Goal: Information Seeking & Learning: Learn about a topic

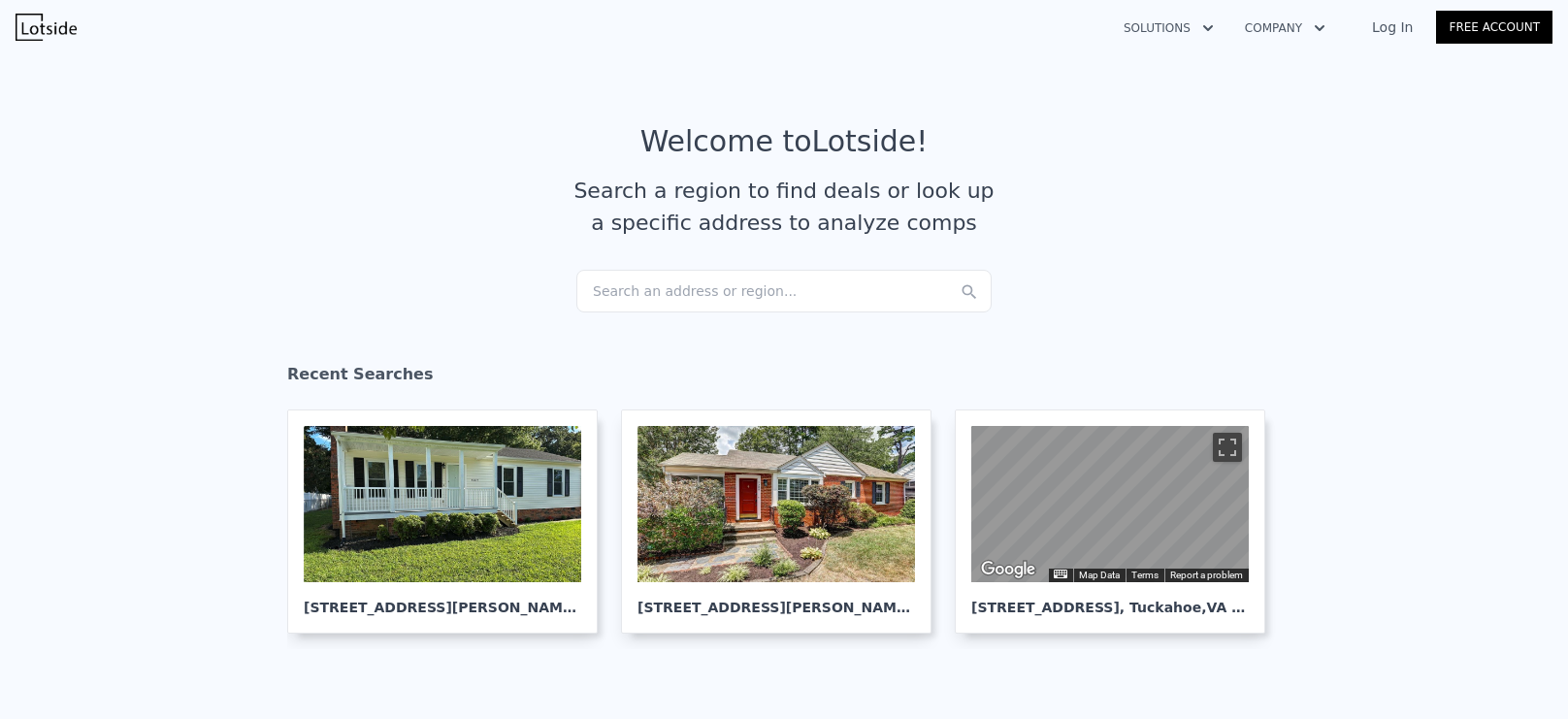
click at [817, 289] on div "Search an address or region..." at bounding box center [784, 291] width 416 height 42
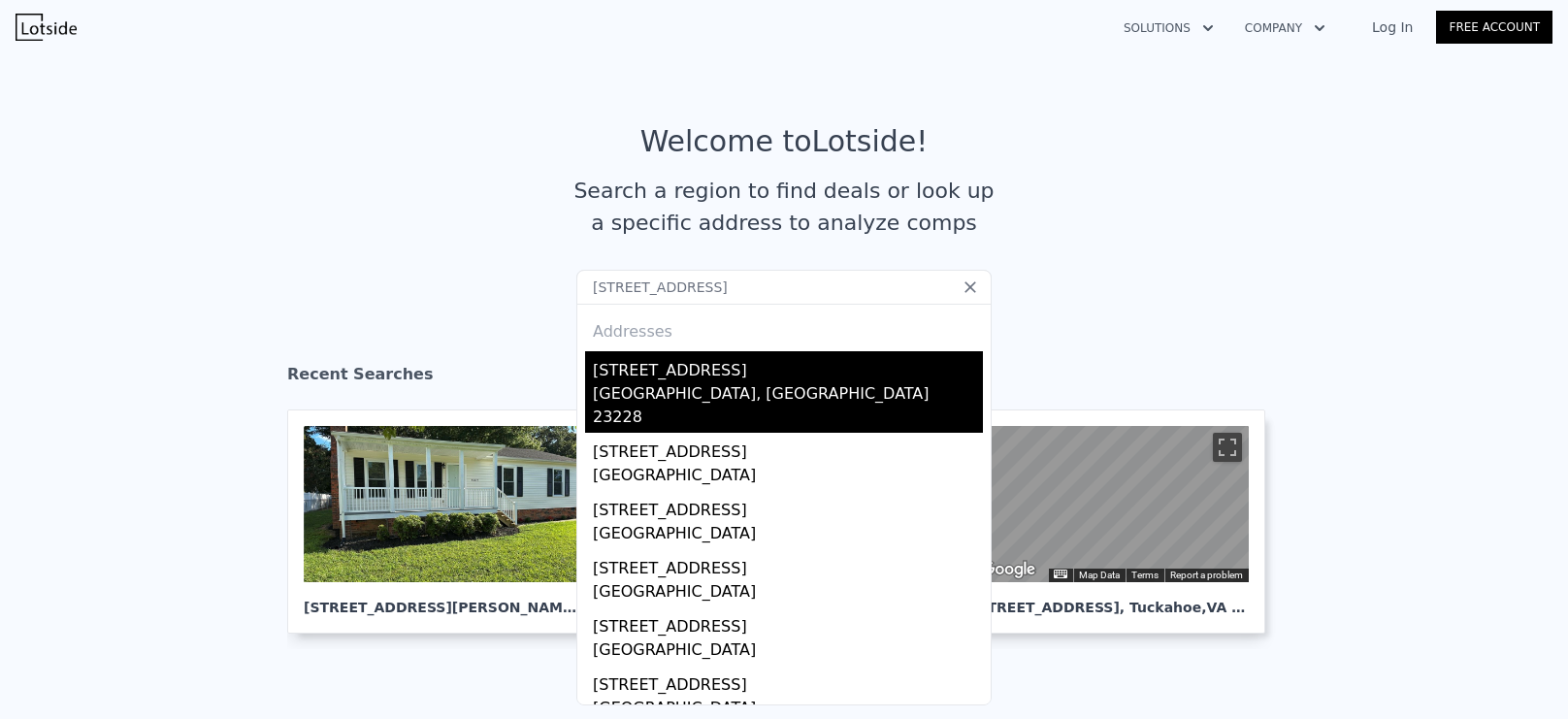
type input "[STREET_ADDRESS]"
click at [668, 398] on div "[GEOGRAPHIC_DATA], [GEOGRAPHIC_DATA] 23228" at bounding box center [788, 407] width 390 height 50
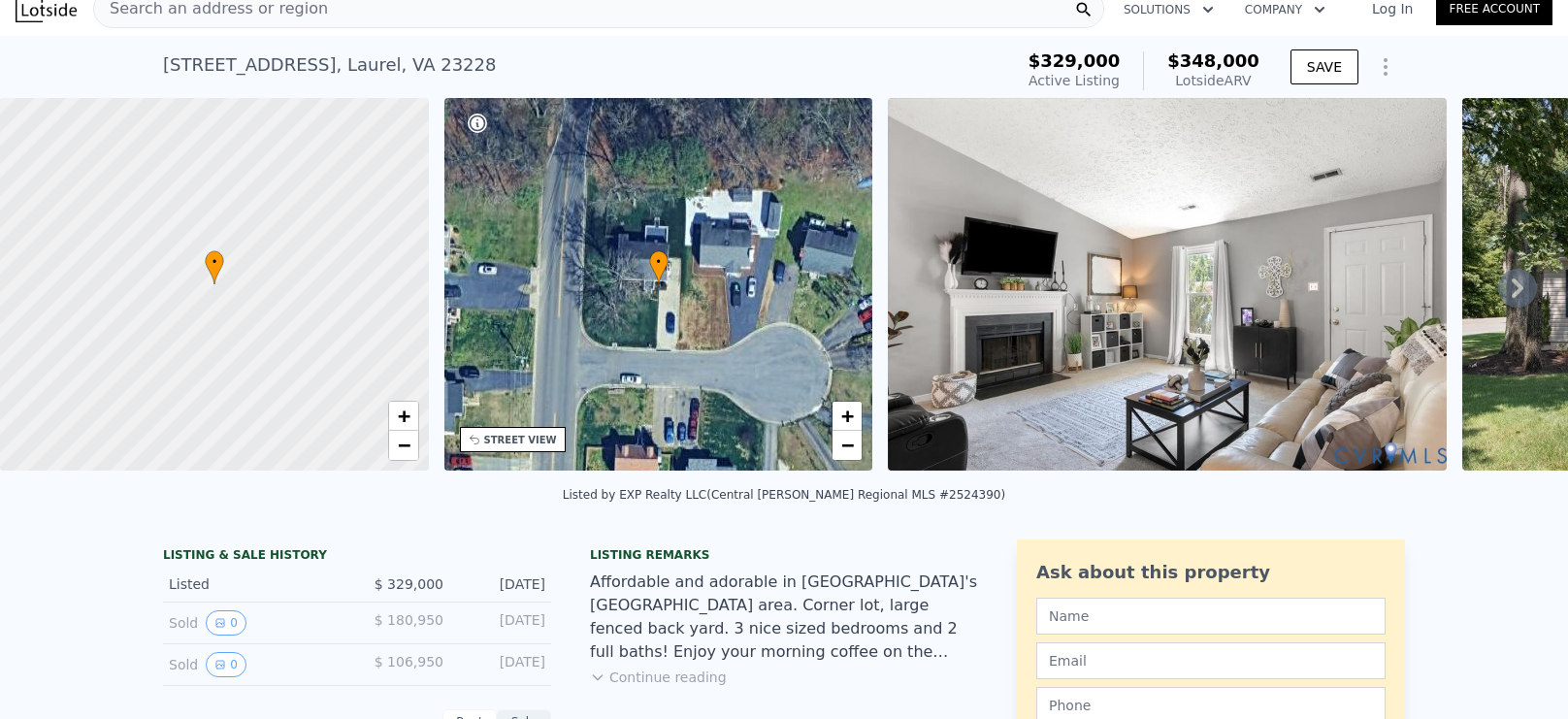
scroll to position [20, 0]
click at [729, 420] on div "• + −" at bounding box center [658, 283] width 428 height 372
click at [846, 417] on span "+" at bounding box center [847, 415] width 13 height 25
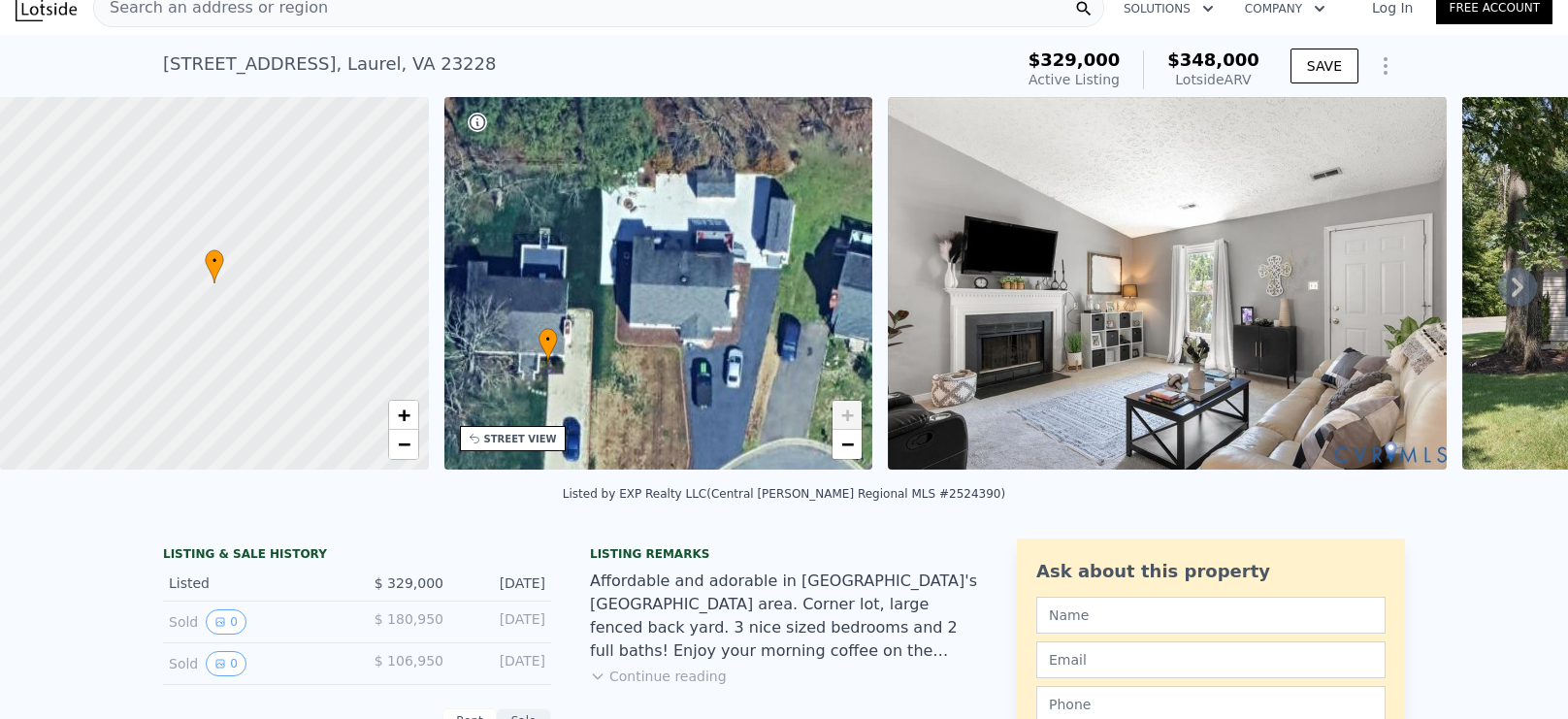
drag, startPoint x: 733, startPoint y: 174, endPoint x: 621, endPoint y: 253, distance: 137.1
click at [621, 253] on div "• + −" at bounding box center [658, 283] width 428 height 372
click at [848, 439] on span "−" at bounding box center [847, 443] width 13 height 25
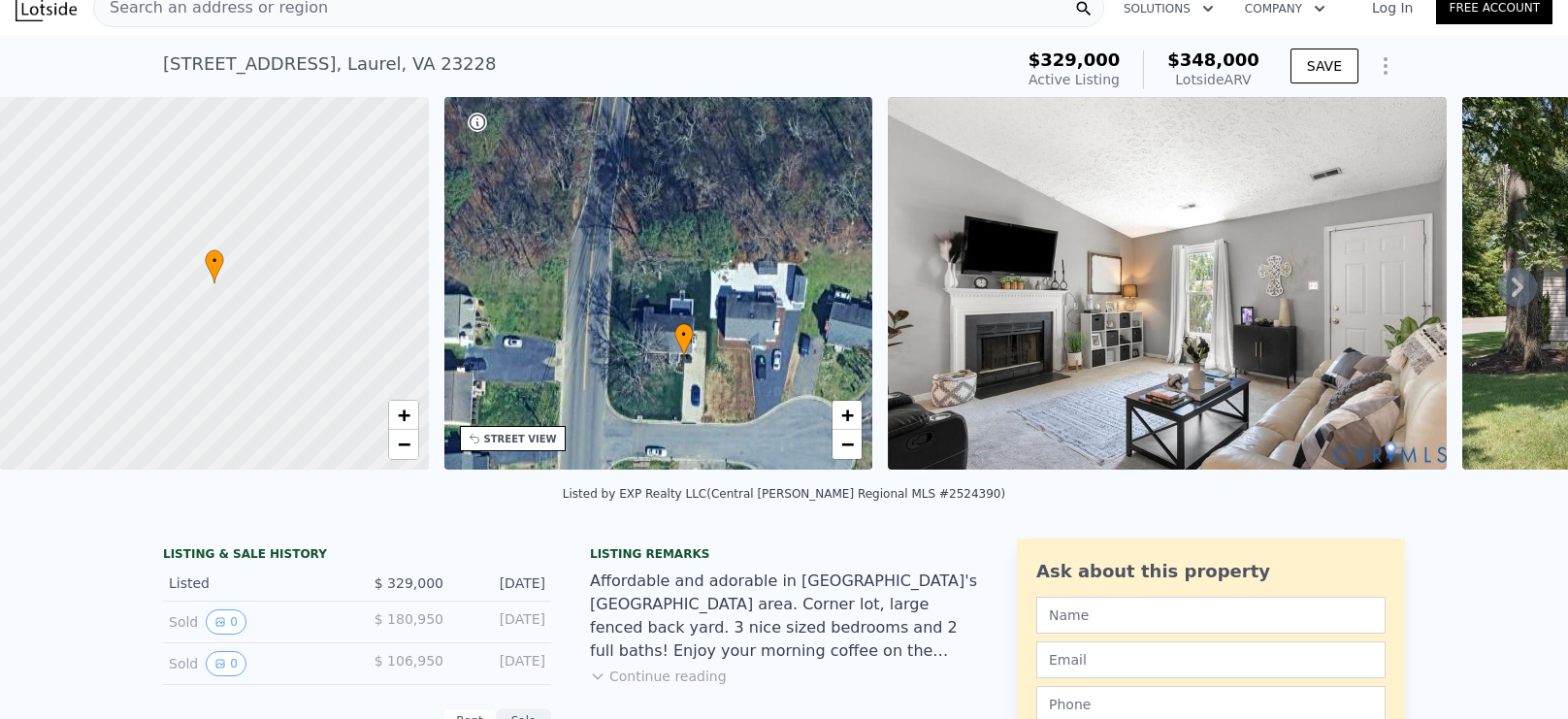
drag, startPoint x: 581, startPoint y: 369, endPoint x: 662, endPoint y: 405, distance: 88.6
click at [662, 405] on div "• + −" at bounding box center [658, 283] width 428 height 372
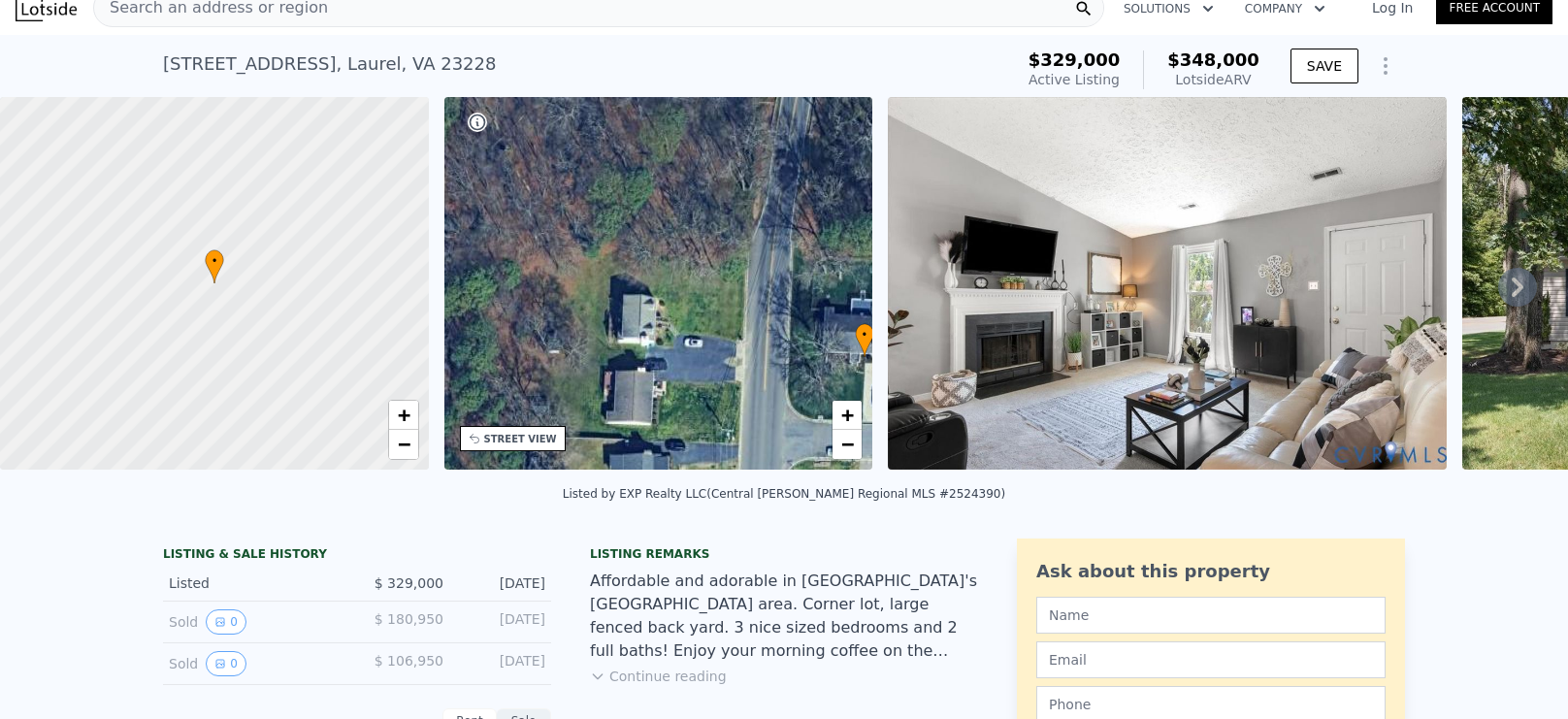
click at [901, 355] on div "• + − • + − STREET VIEW Loading... SATELLITE VIEW" at bounding box center [784, 286] width 1568 height 379
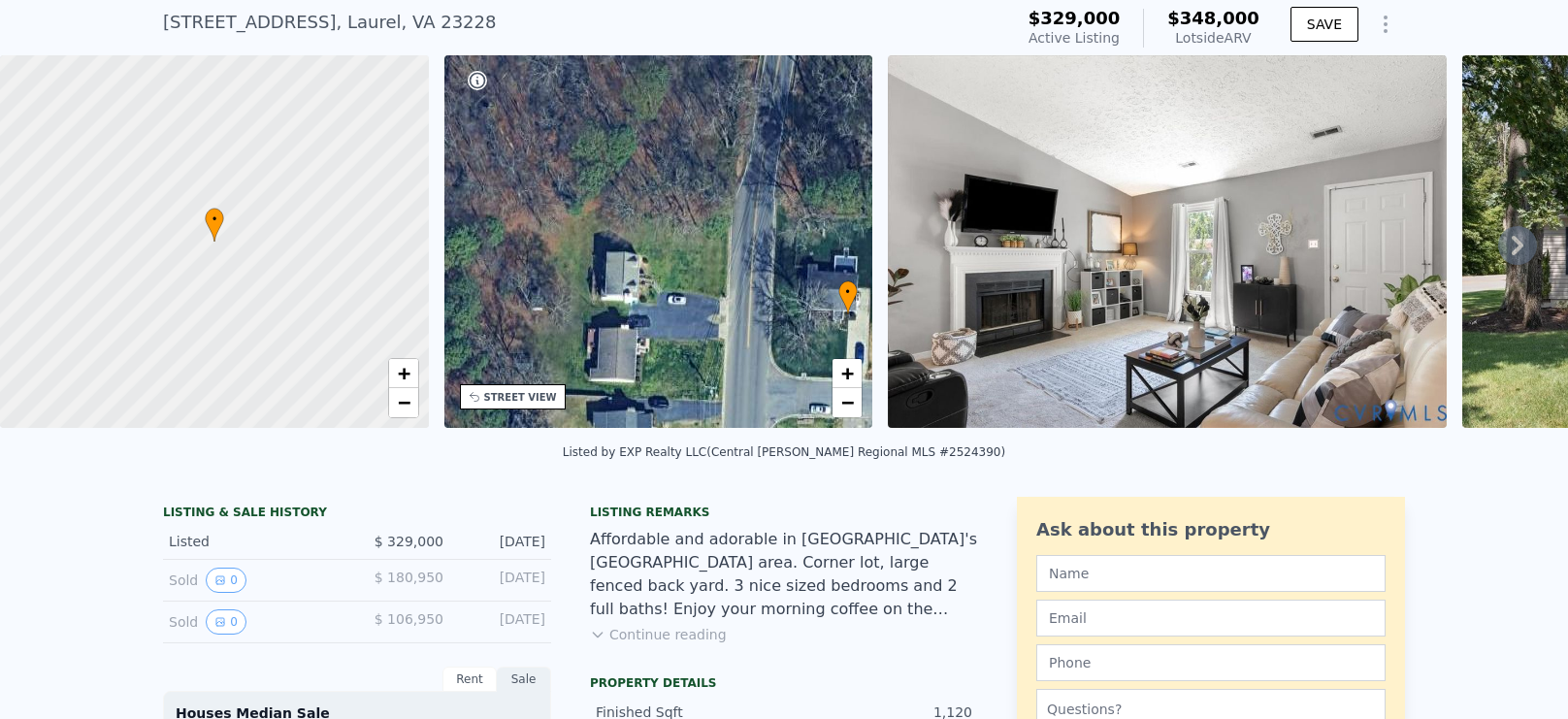
scroll to position [73, 0]
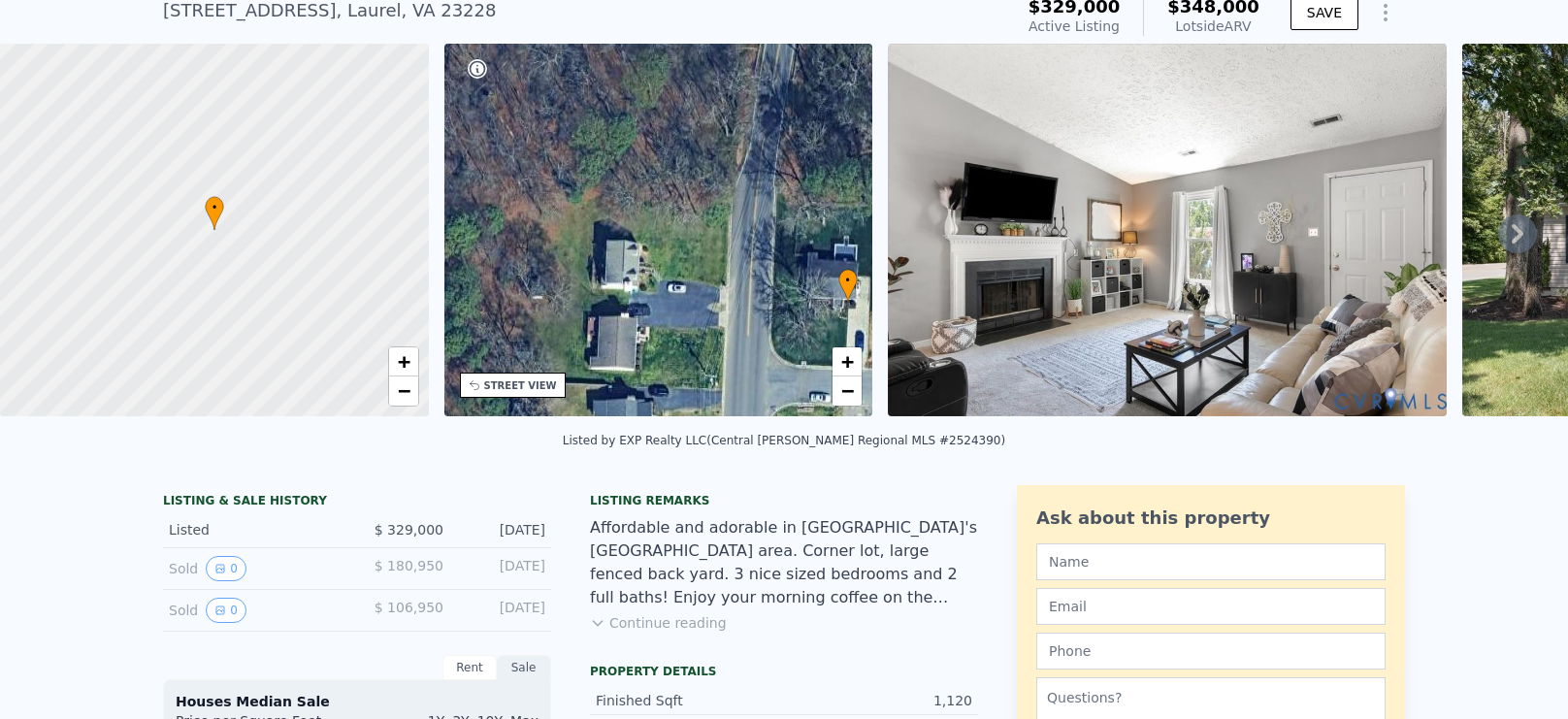
click at [1521, 226] on icon at bounding box center [1517, 233] width 38 height 38
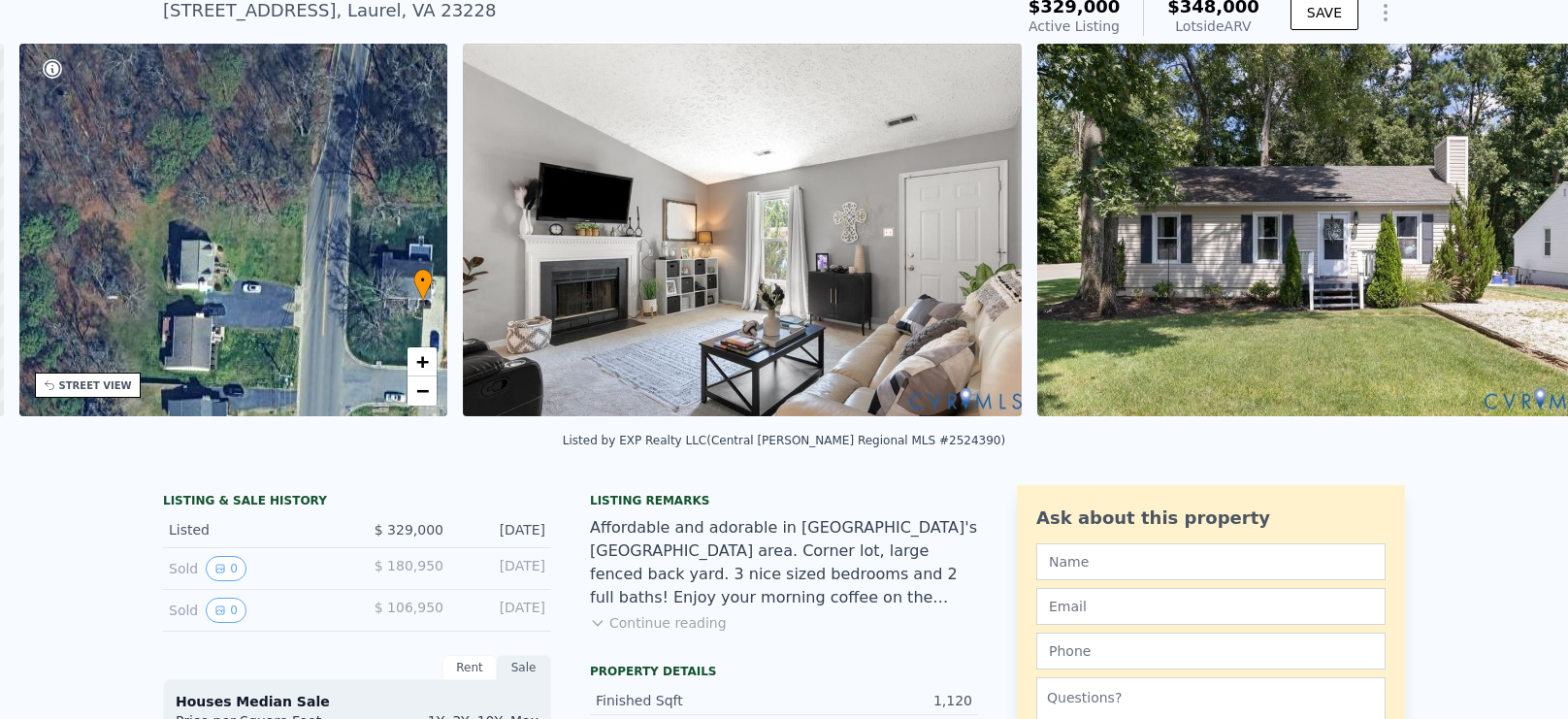
scroll to position [0, 451]
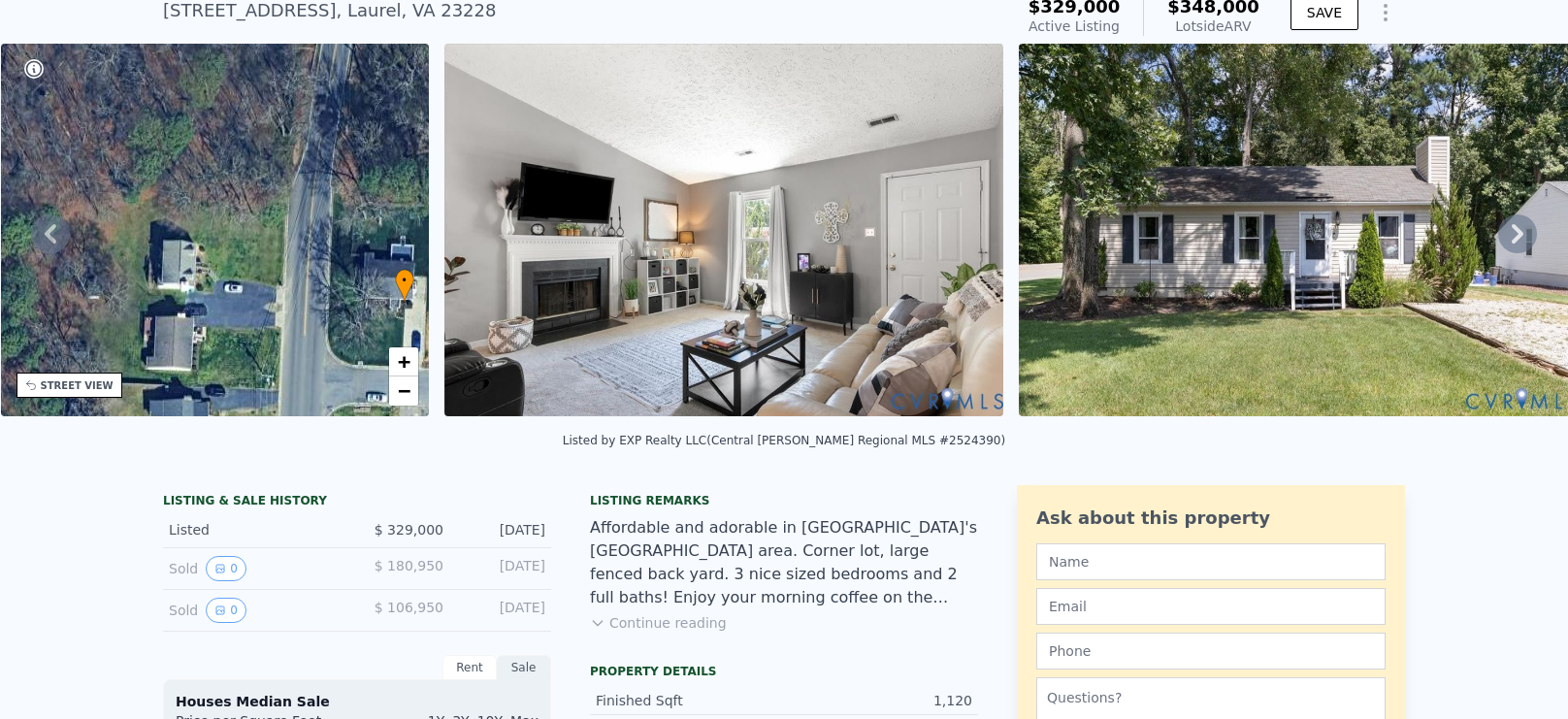
click at [1519, 240] on icon at bounding box center [1517, 233] width 38 height 38
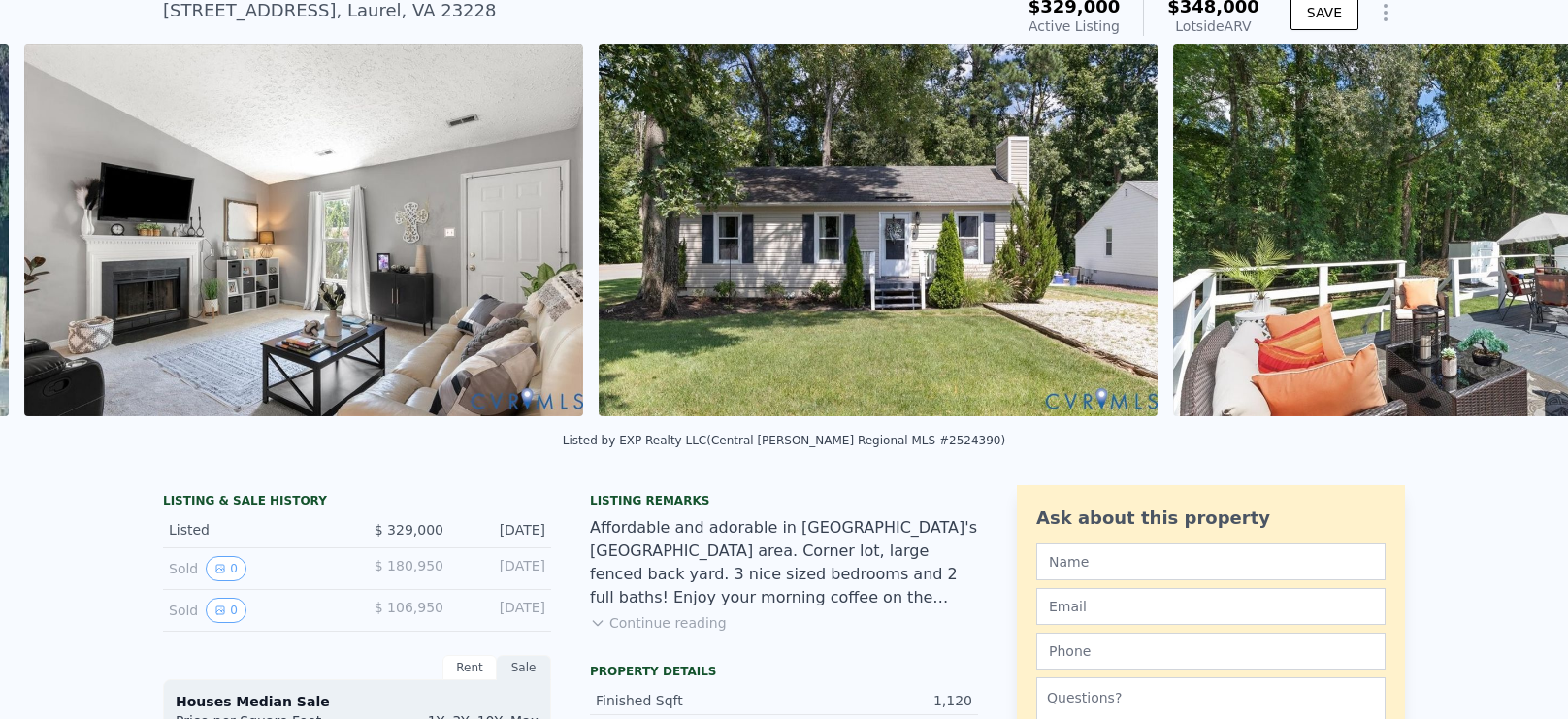
scroll to position [0, 886]
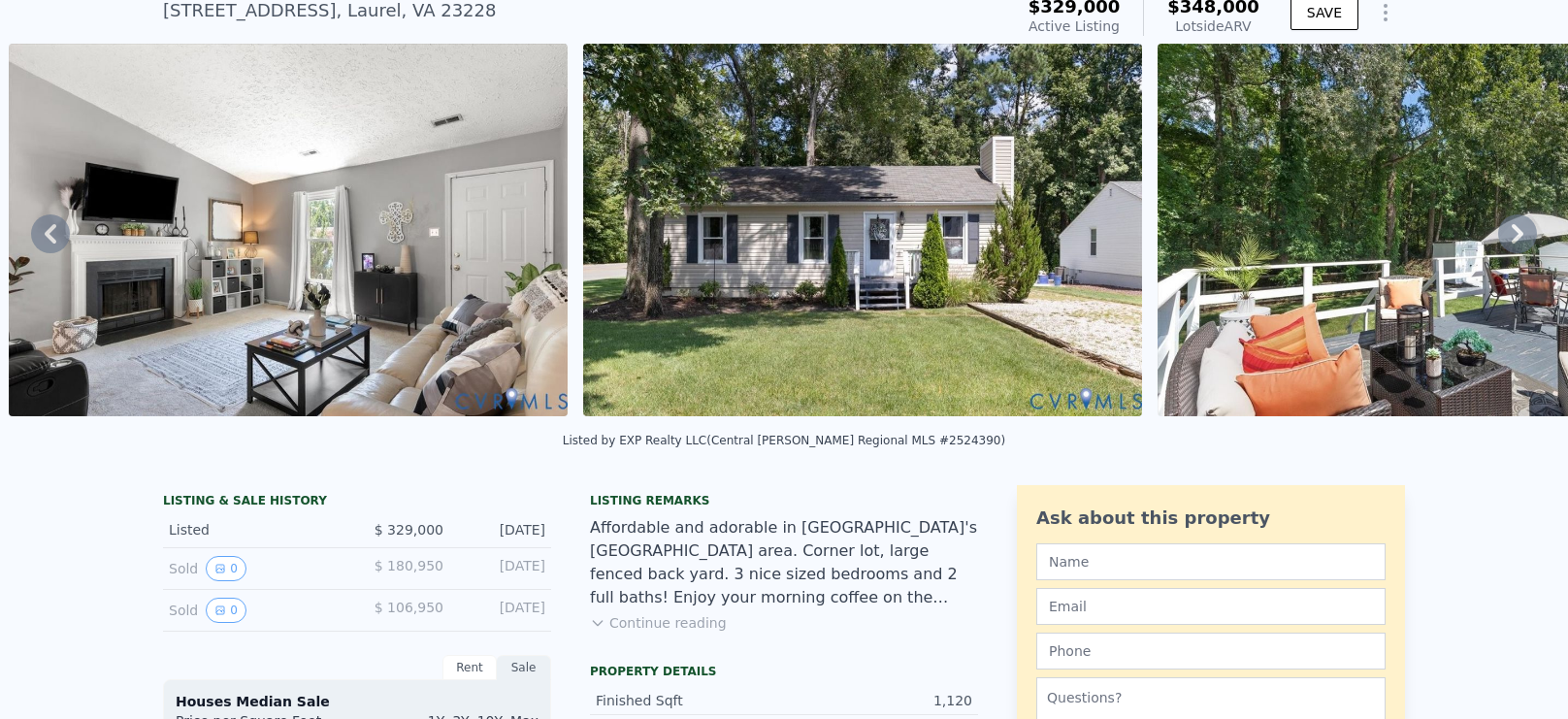
click at [1518, 229] on icon at bounding box center [1517, 234] width 12 height 20
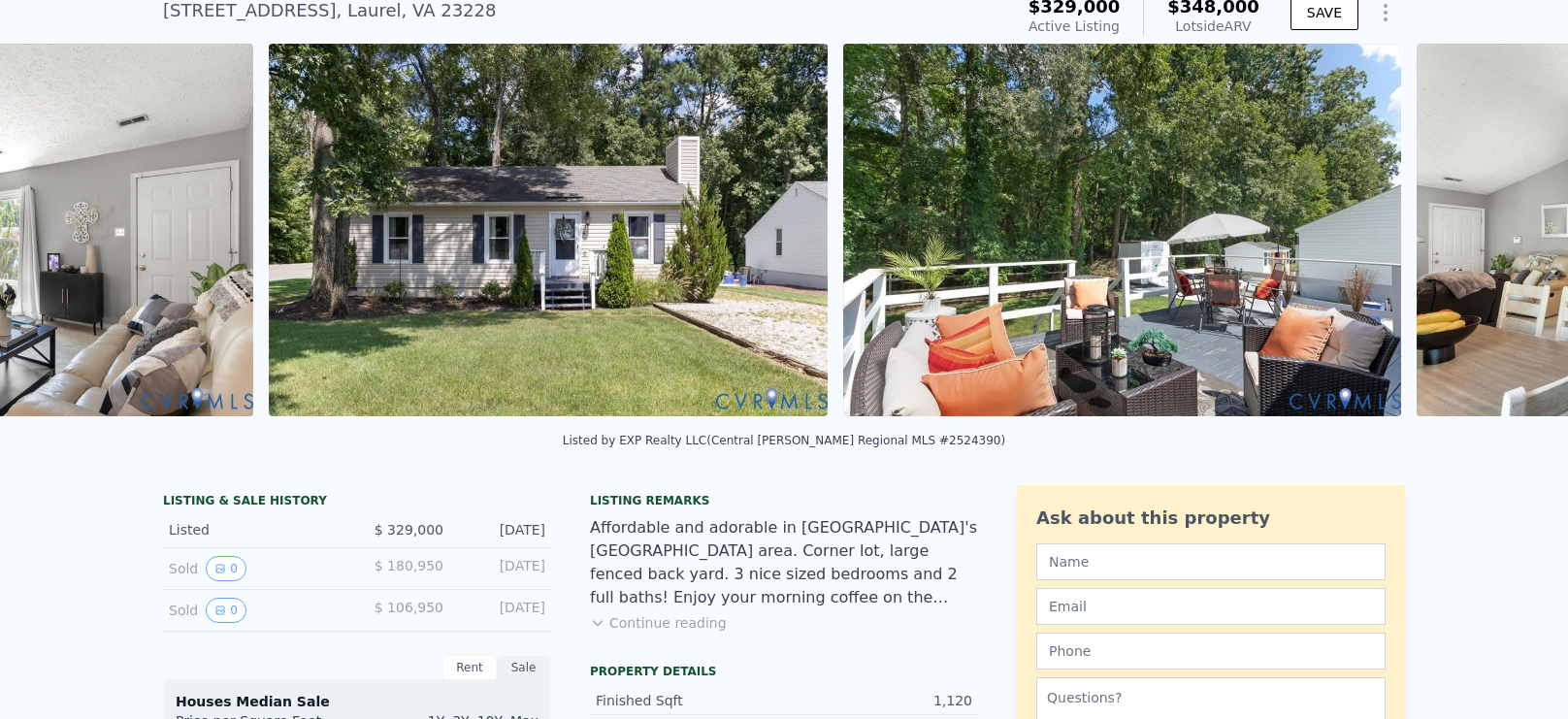
scroll to position [0, 1461]
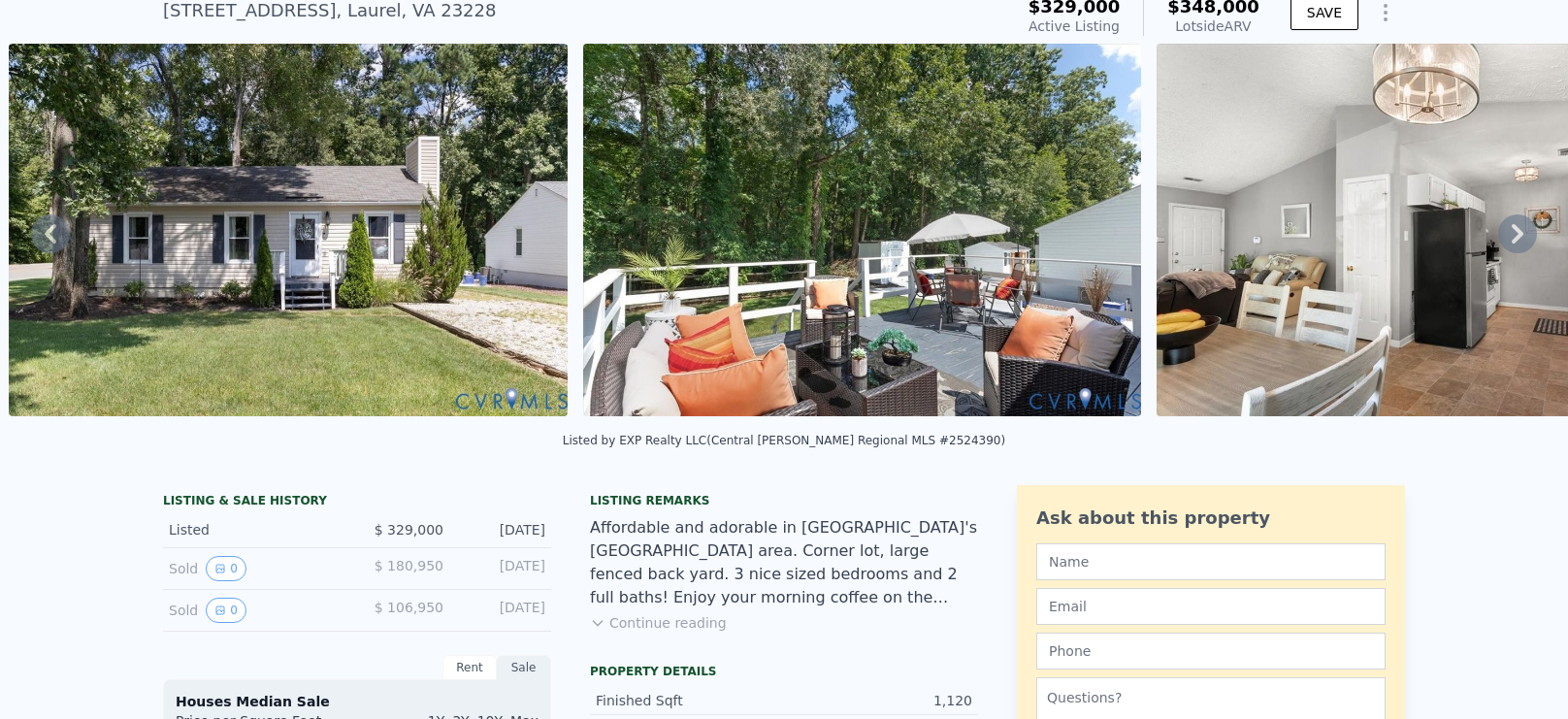
click at [1519, 237] on icon at bounding box center [1517, 233] width 38 height 38
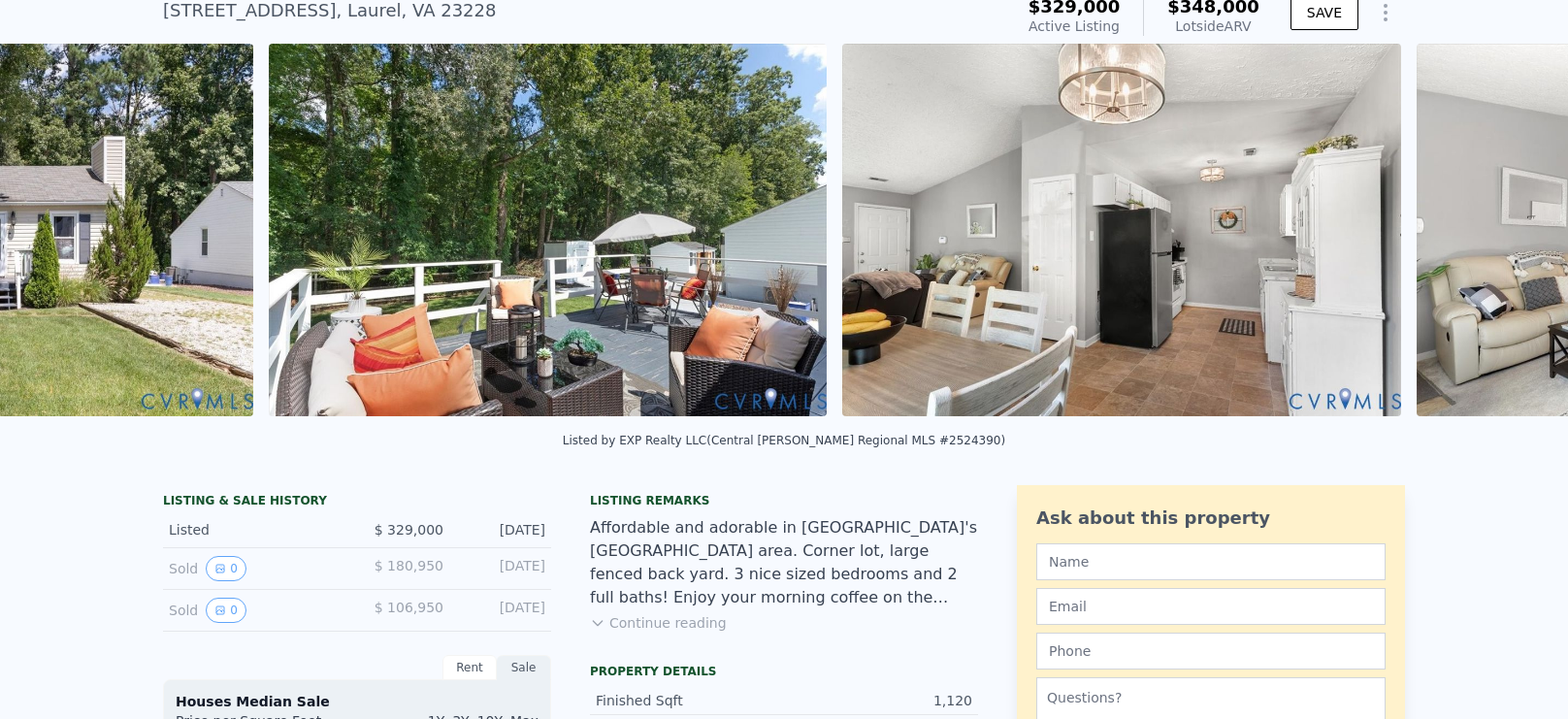
scroll to position [0, 2035]
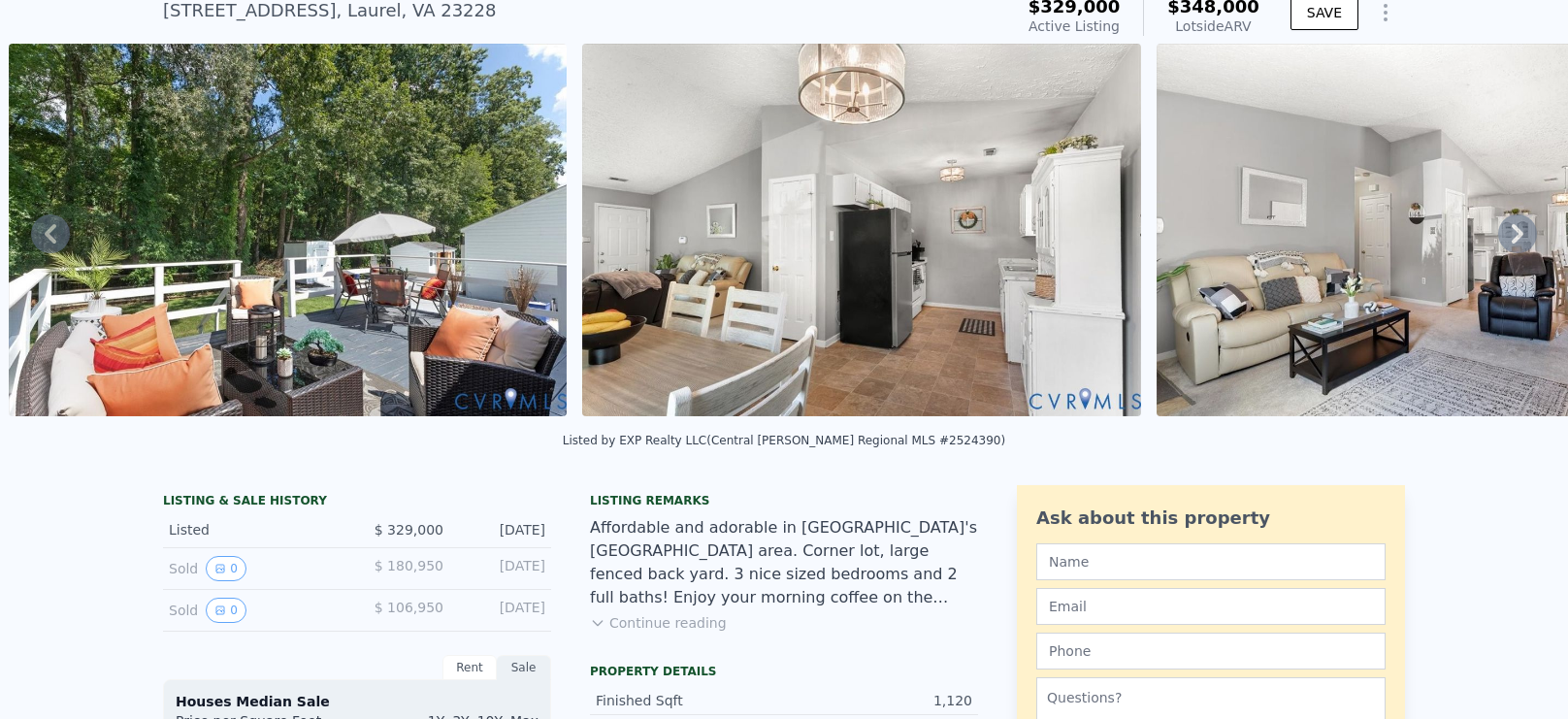
click at [1516, 231] on icon at bounding box center [1517, 233] width 38 height 38
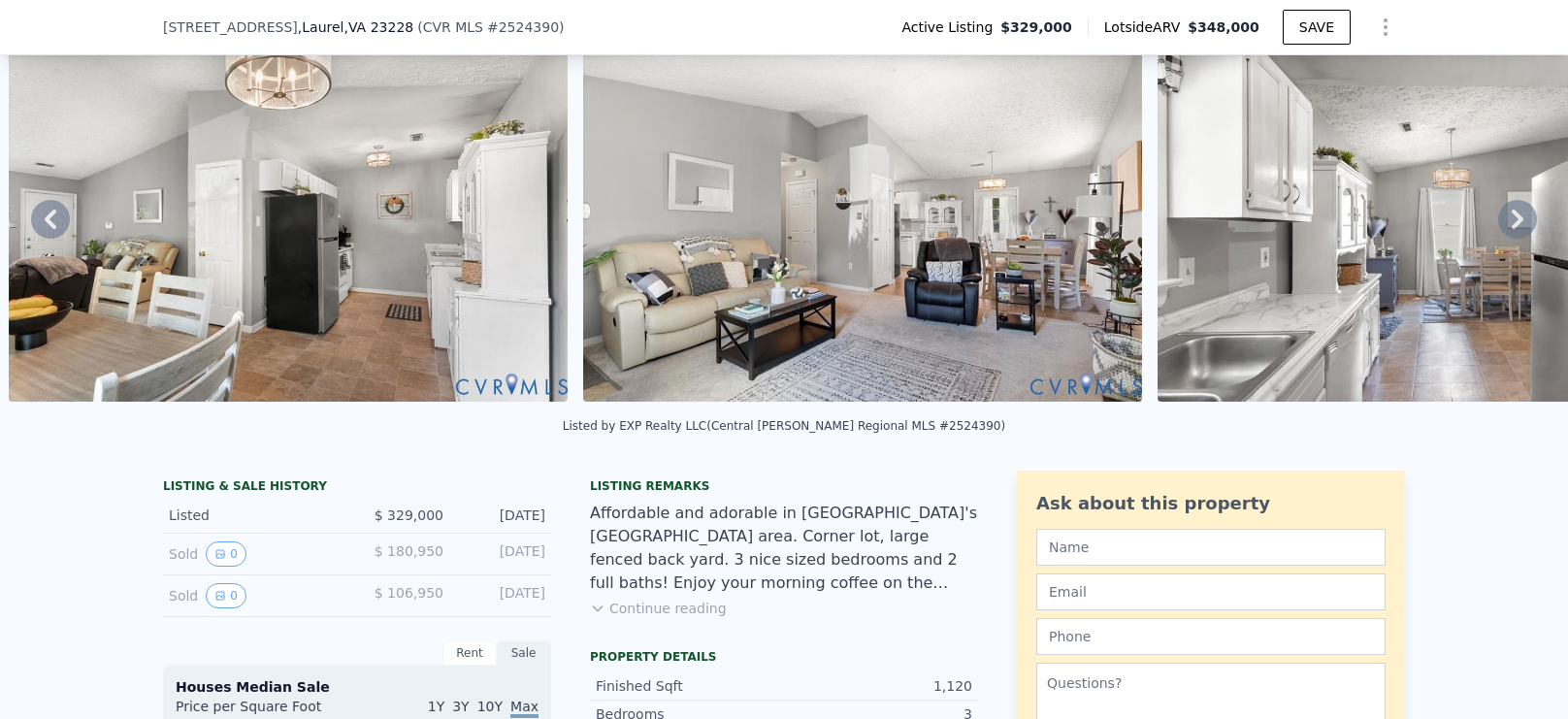
scroll to position [97, 0]
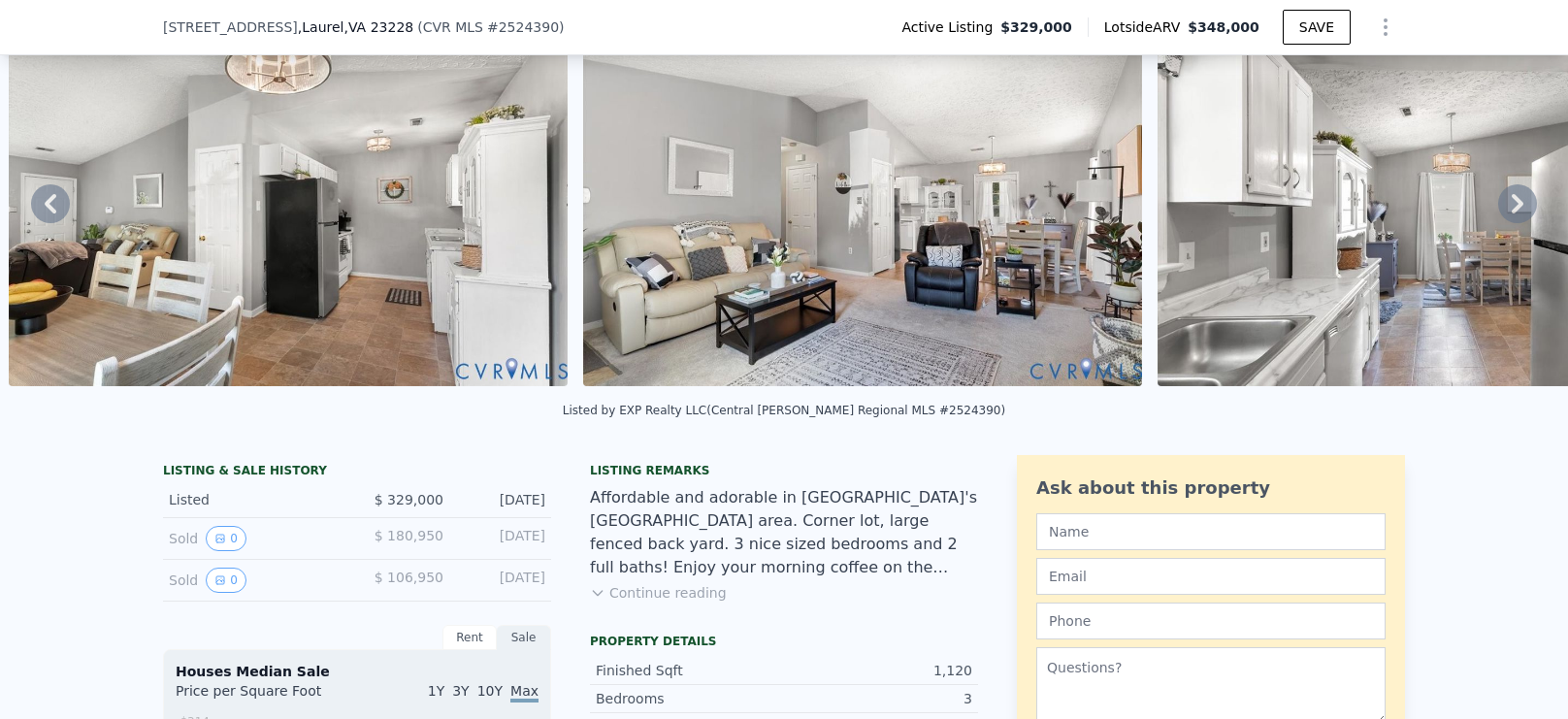
click at [1515, 208] on icon at bounding box center [1517, 204] width 12 height 20
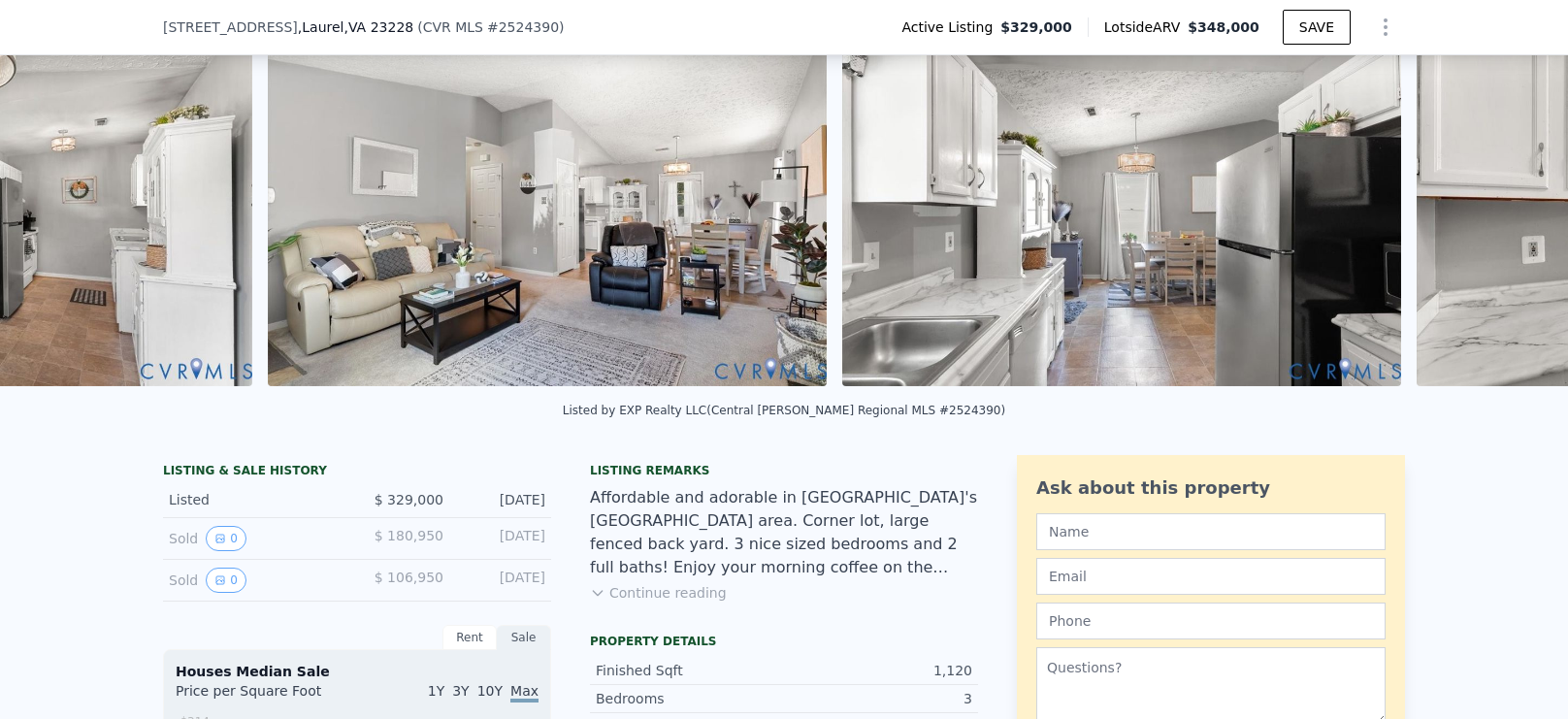
scroll to position [0, 3182]
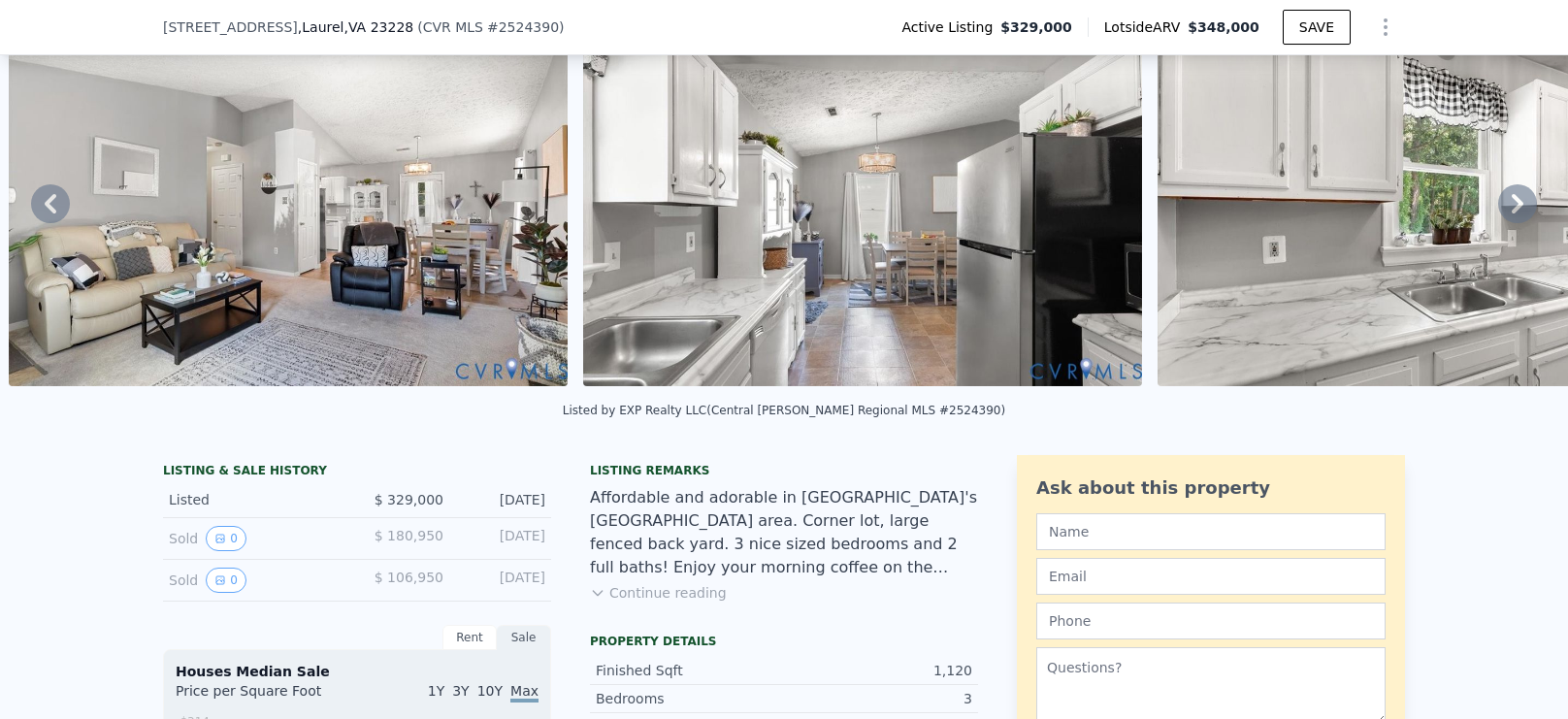
click at [1516, 205] on icon at bounding box center [1517, 204] width 12 height 20
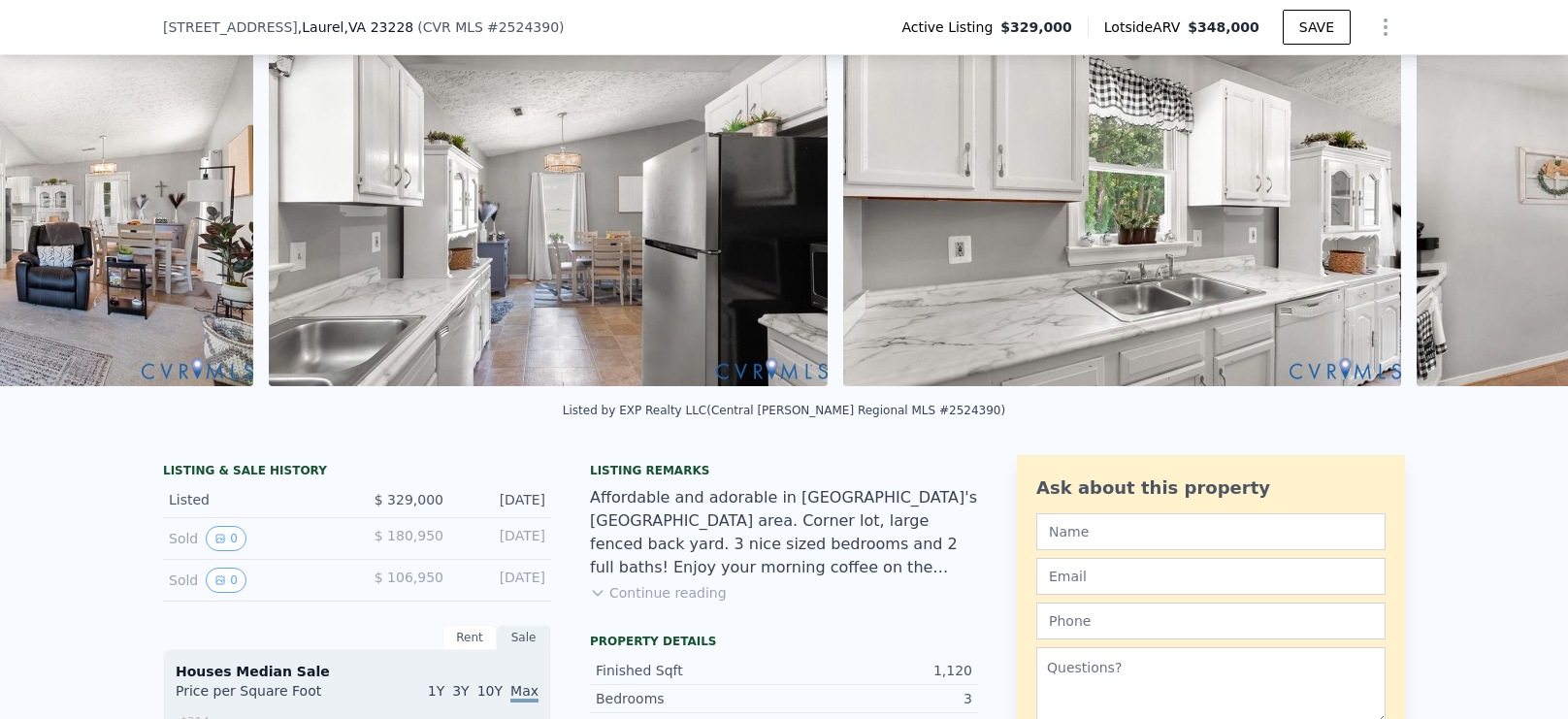
scroll to position [0, 3757]
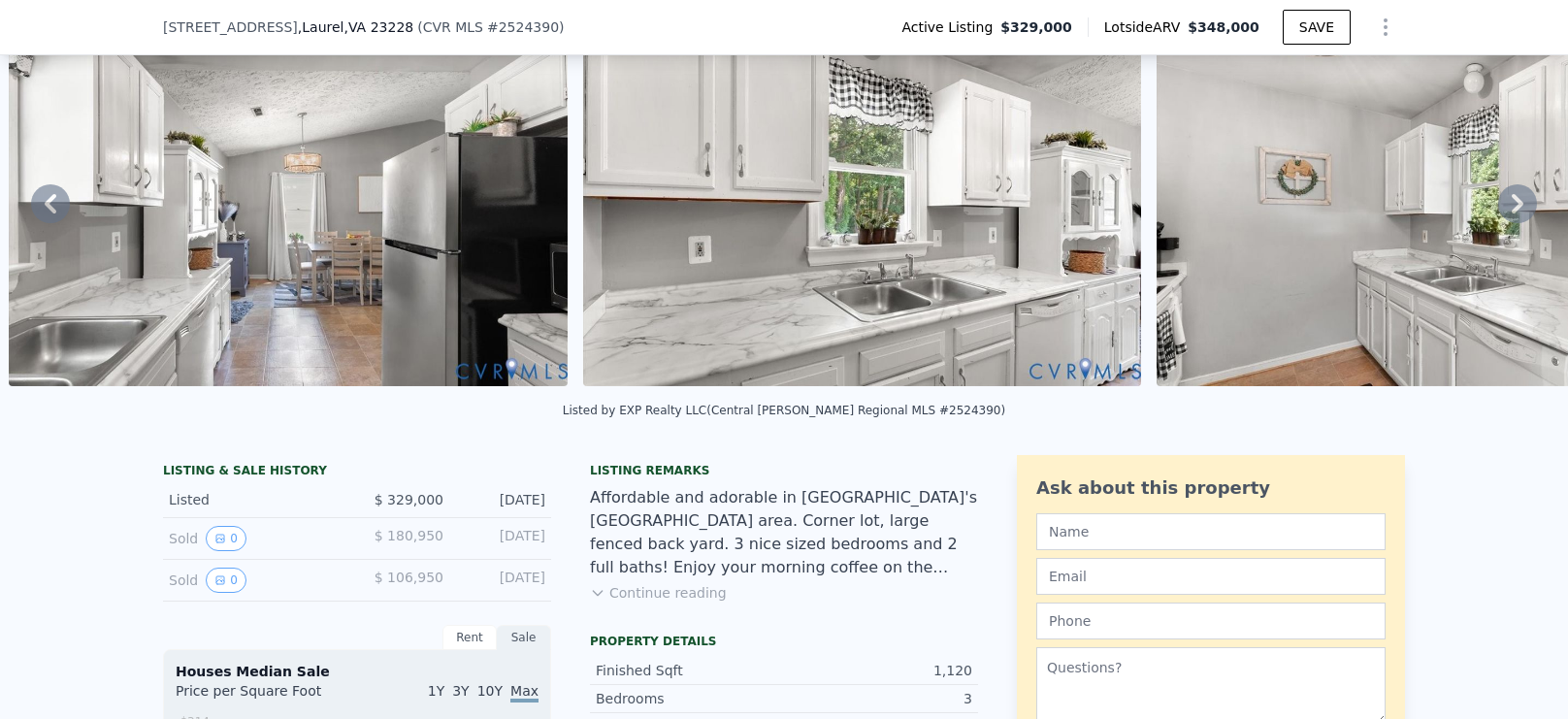
click at [1516, 205] on icon at bounding box center [1517, 204] width 12 height 20
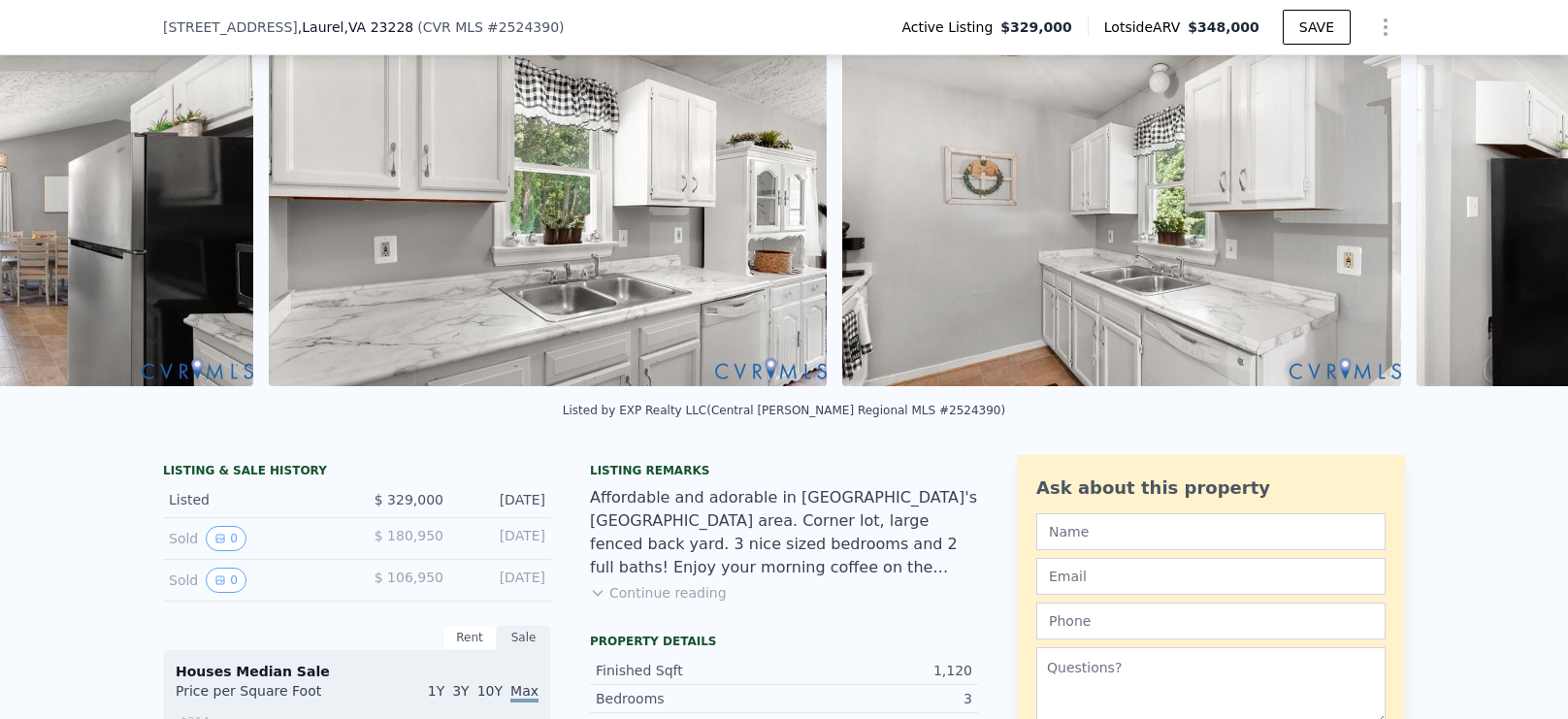
scroll to position [0, 4332]
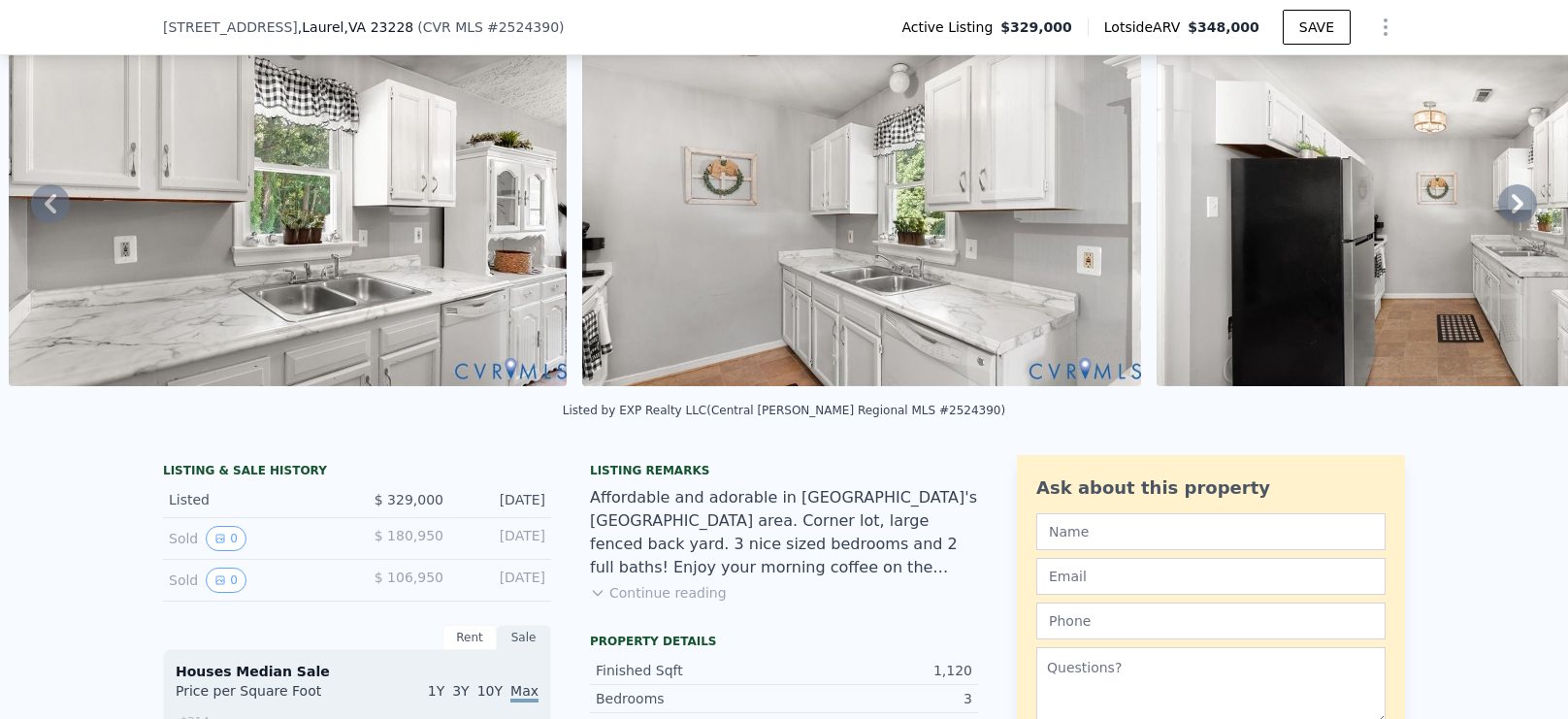
click at [1516, 205] on icon at bounding box center [1517, 204] width 12 height 20
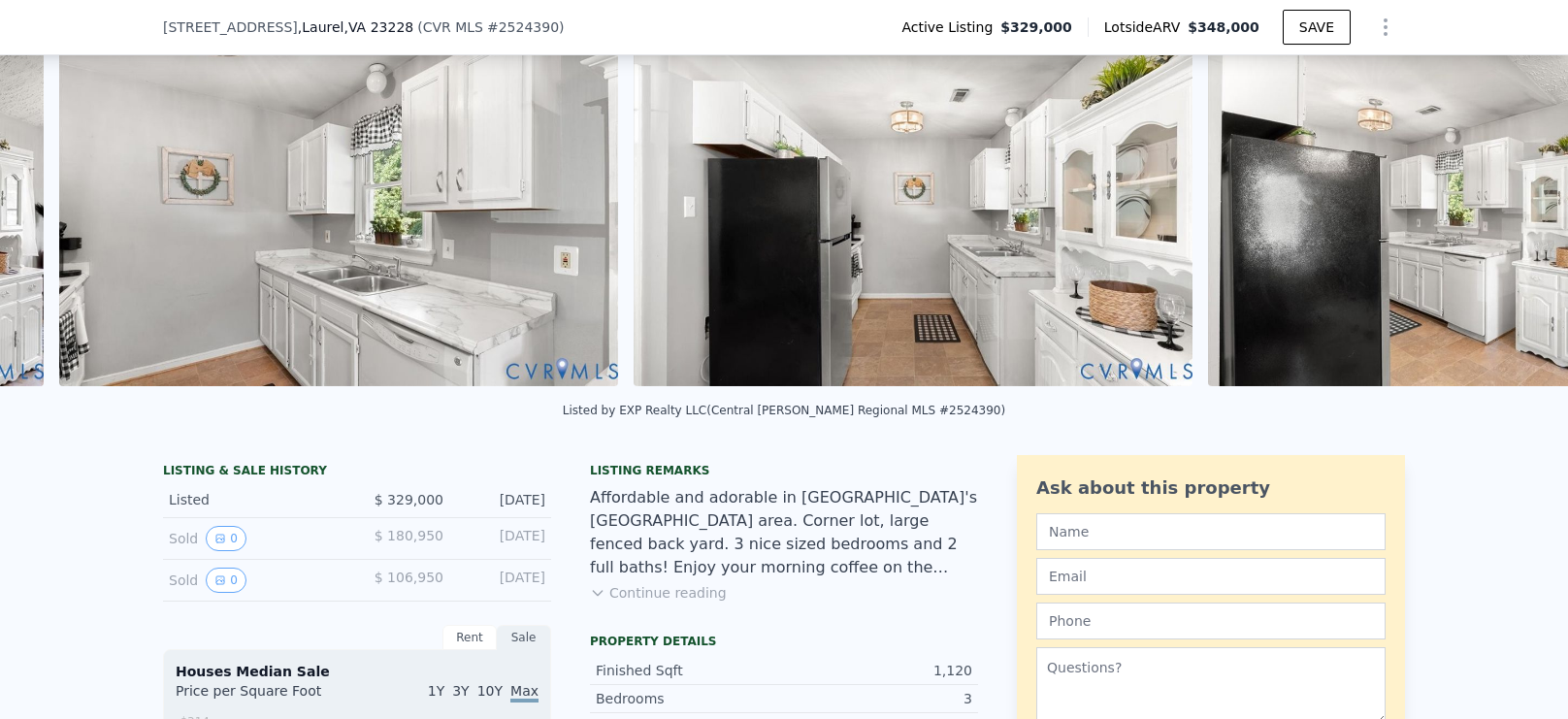
scroll to position [0, 4905]
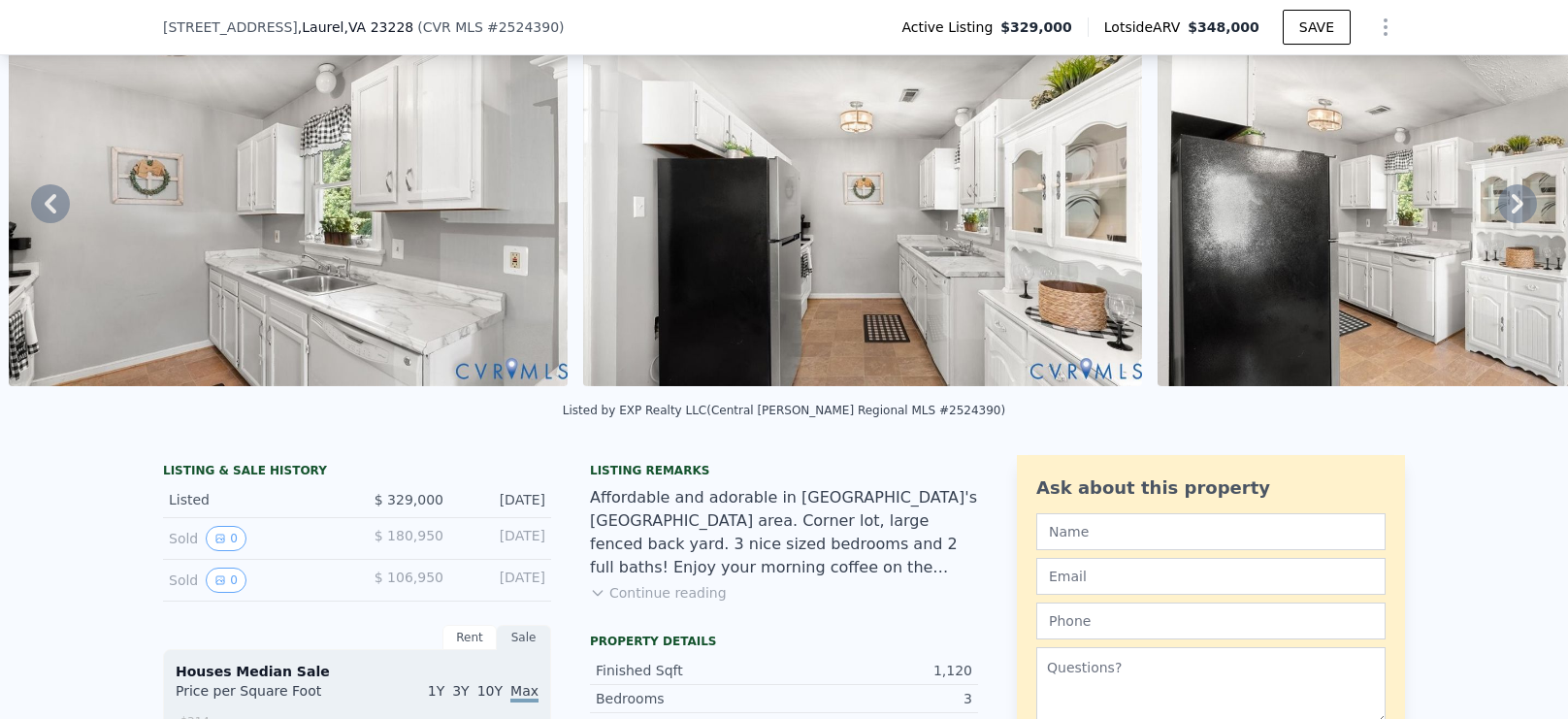
click at [1516, 205] on icon at bounding box center [1517, 204] width 12 height 20
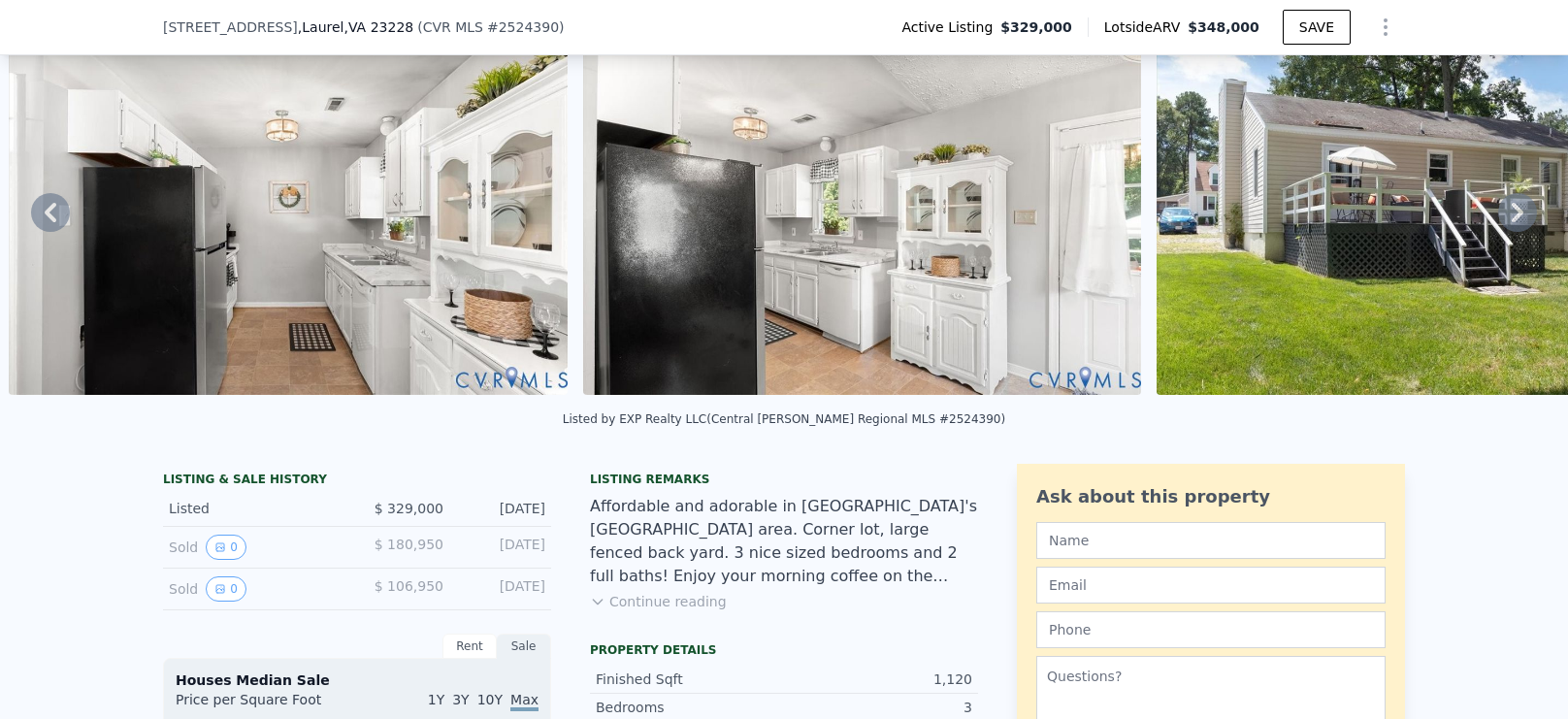
scroll to position [73, 0]
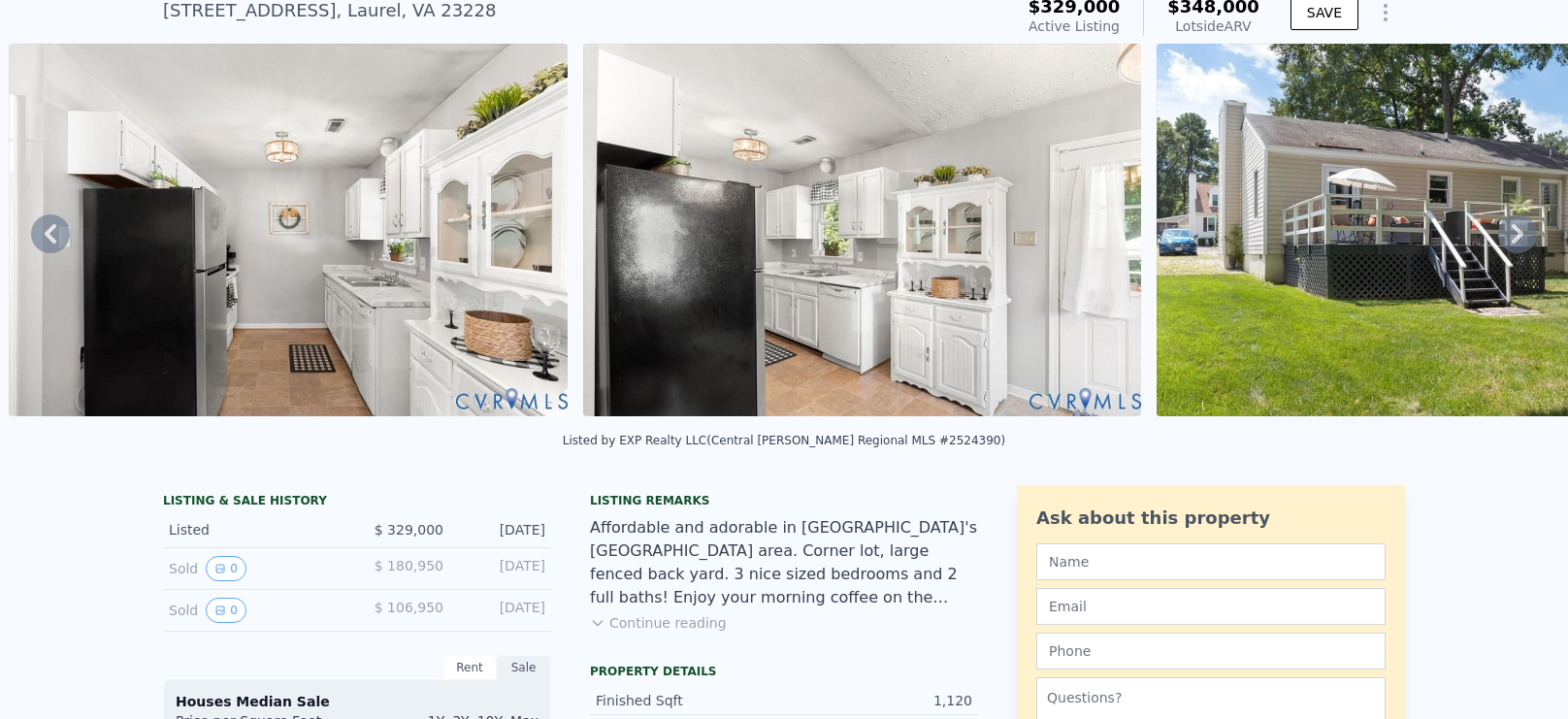
click at [1514, 238] on icon at bounding box center [1517, 234] width 12 height 20
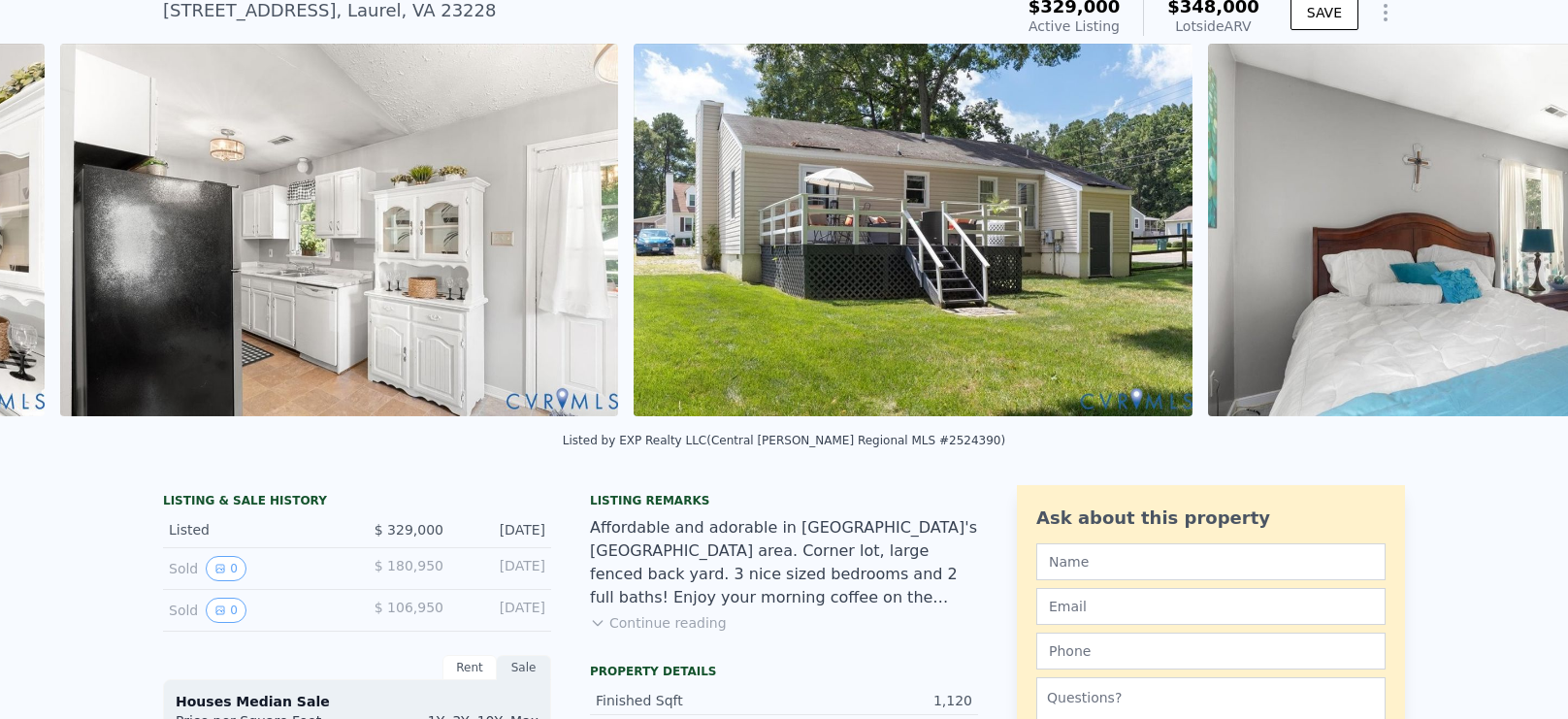
scroll to position [0, 6053]
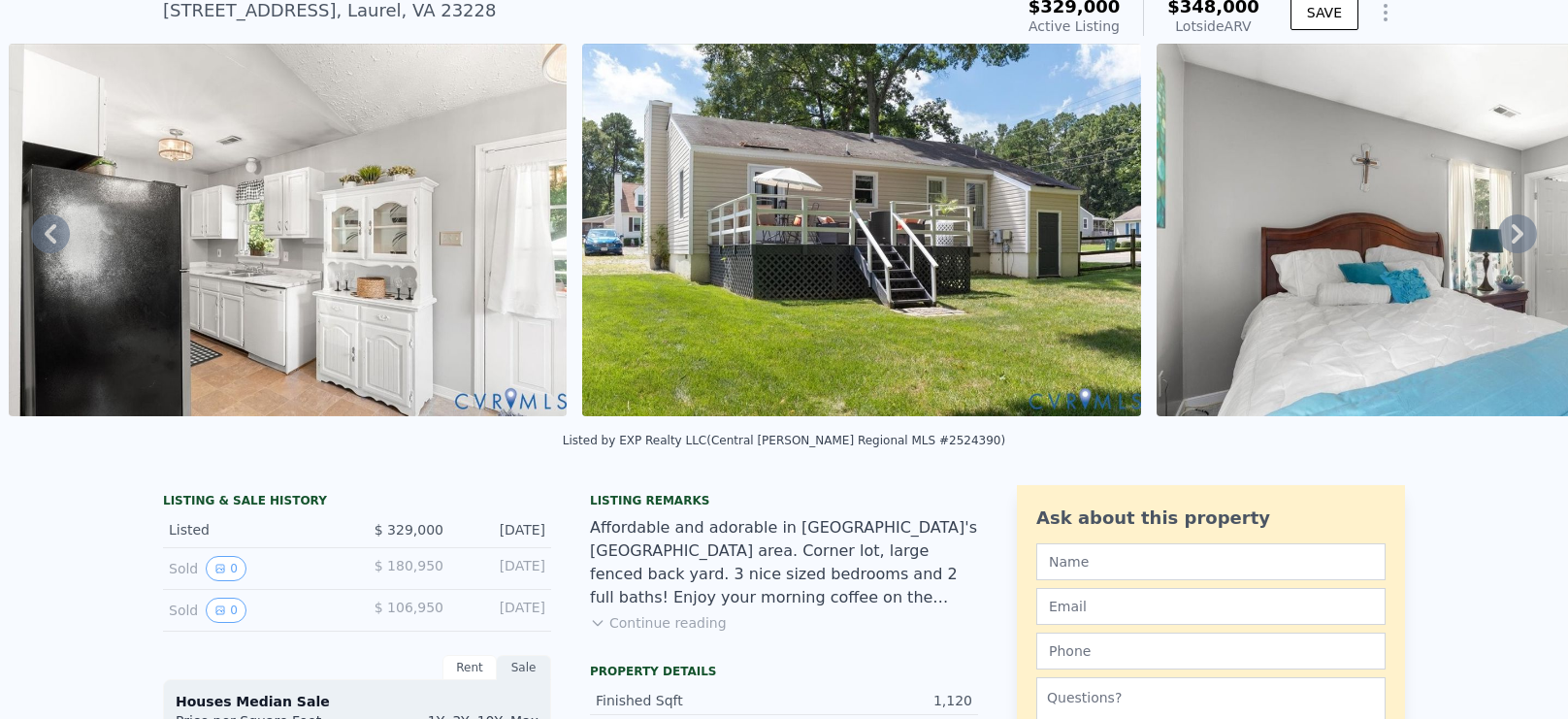
click at [1517, 234] on icon at bounding box center [1517, 234] width 12 height 20
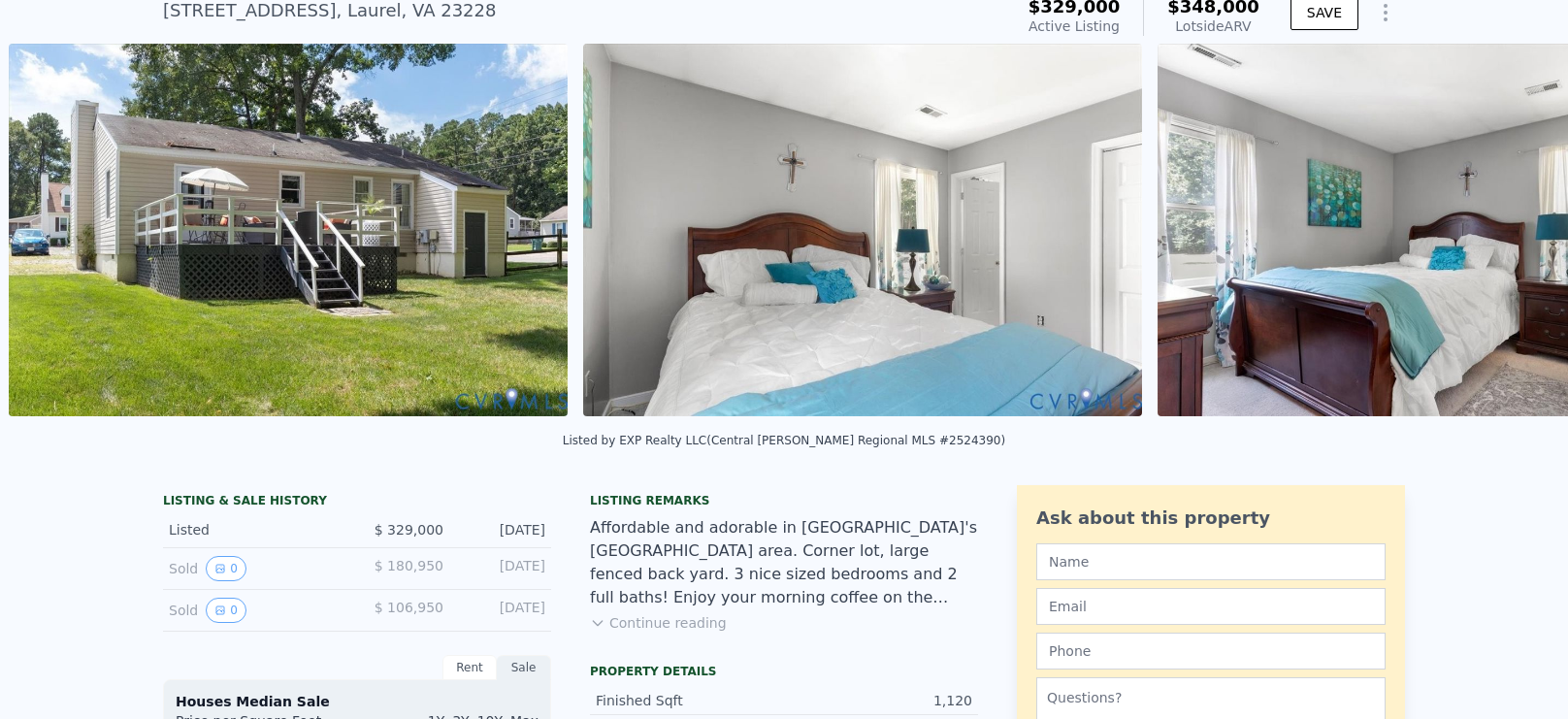
scroll to position [0, 6628]
click at [1521, 231] on icon at bounding box center [1517, 234] width 12 height 20
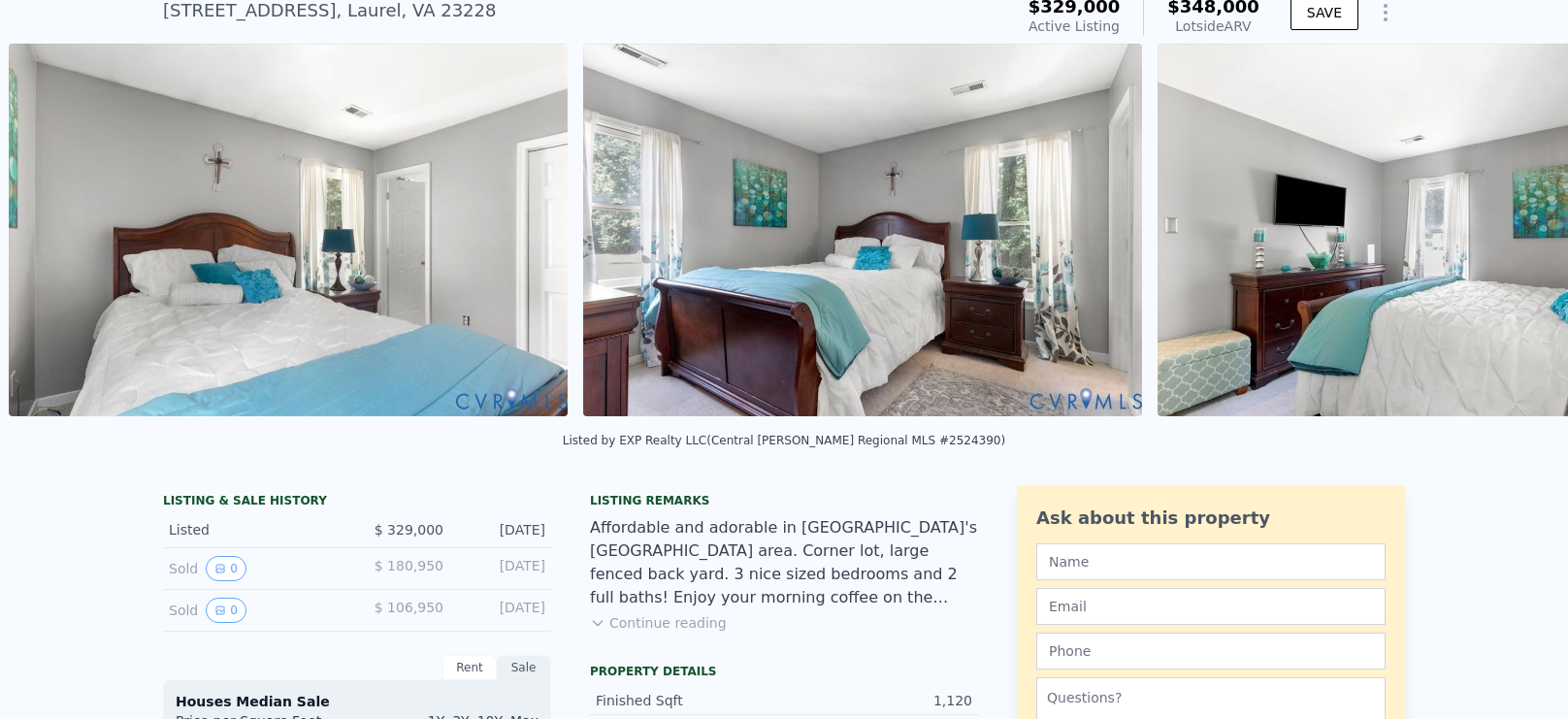
scroll to position [0, 7202]
click at [1521, 233] on icon at bounding box center [1517, 234] width 12 height 20
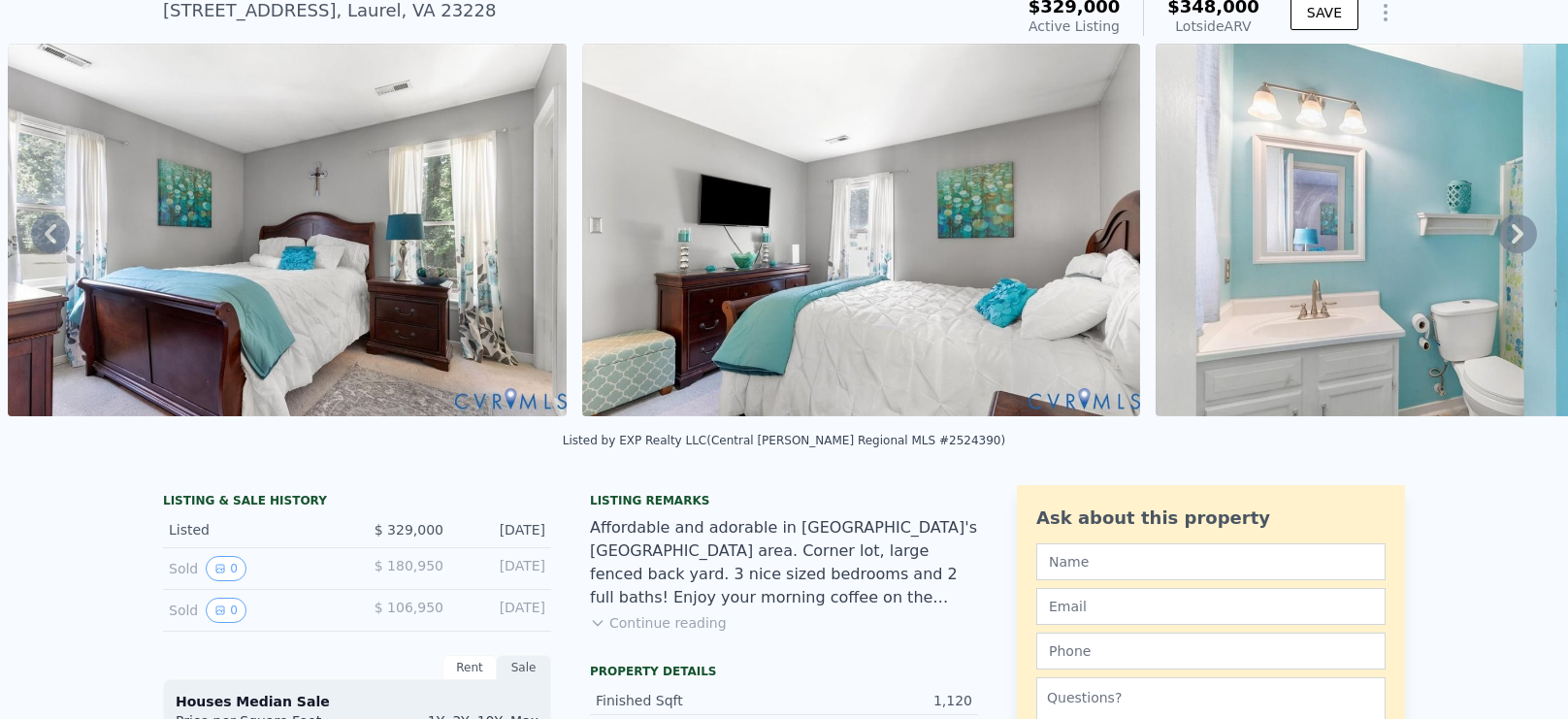
click at [1525, 233] on icon at bounding box center [1517, 233] width 38 height 38
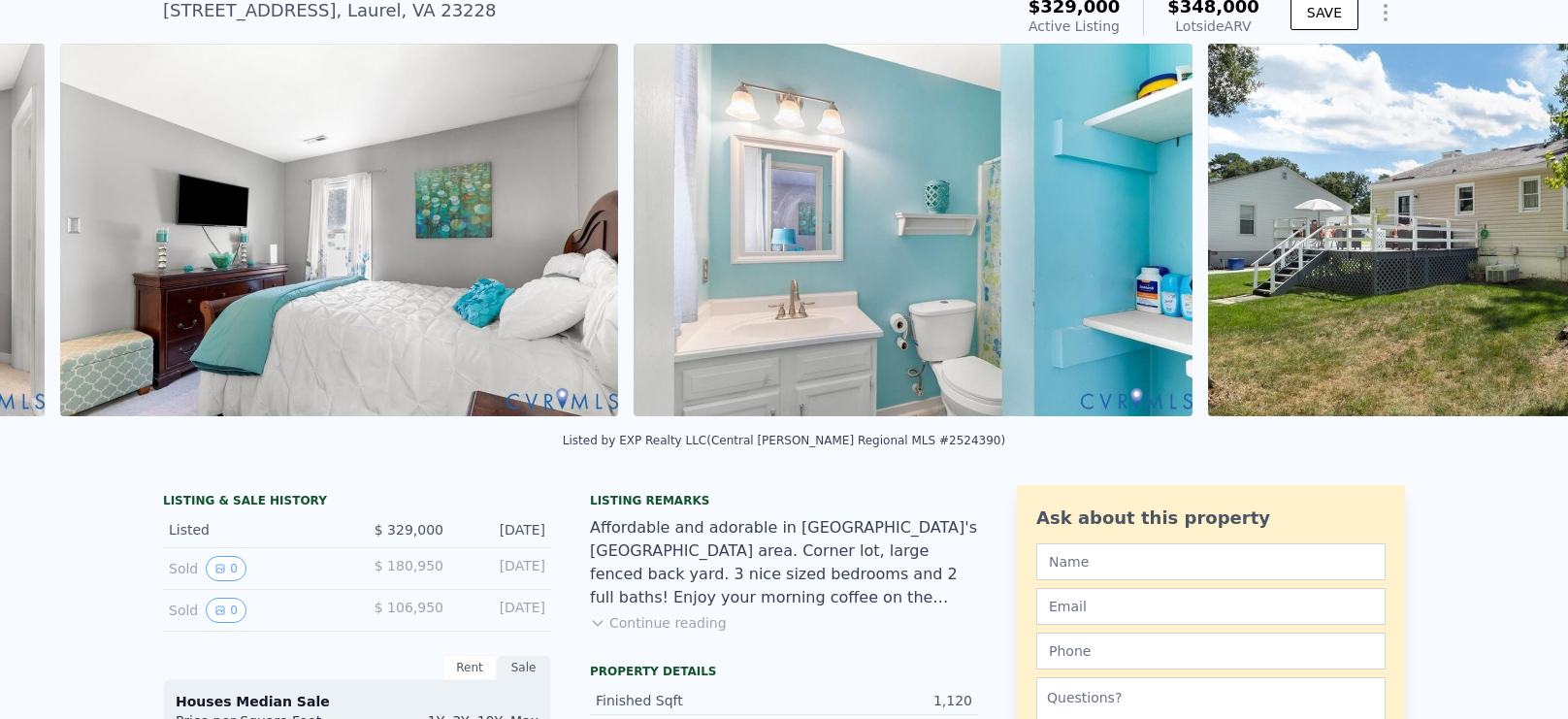
scroll to position [0, 8349]
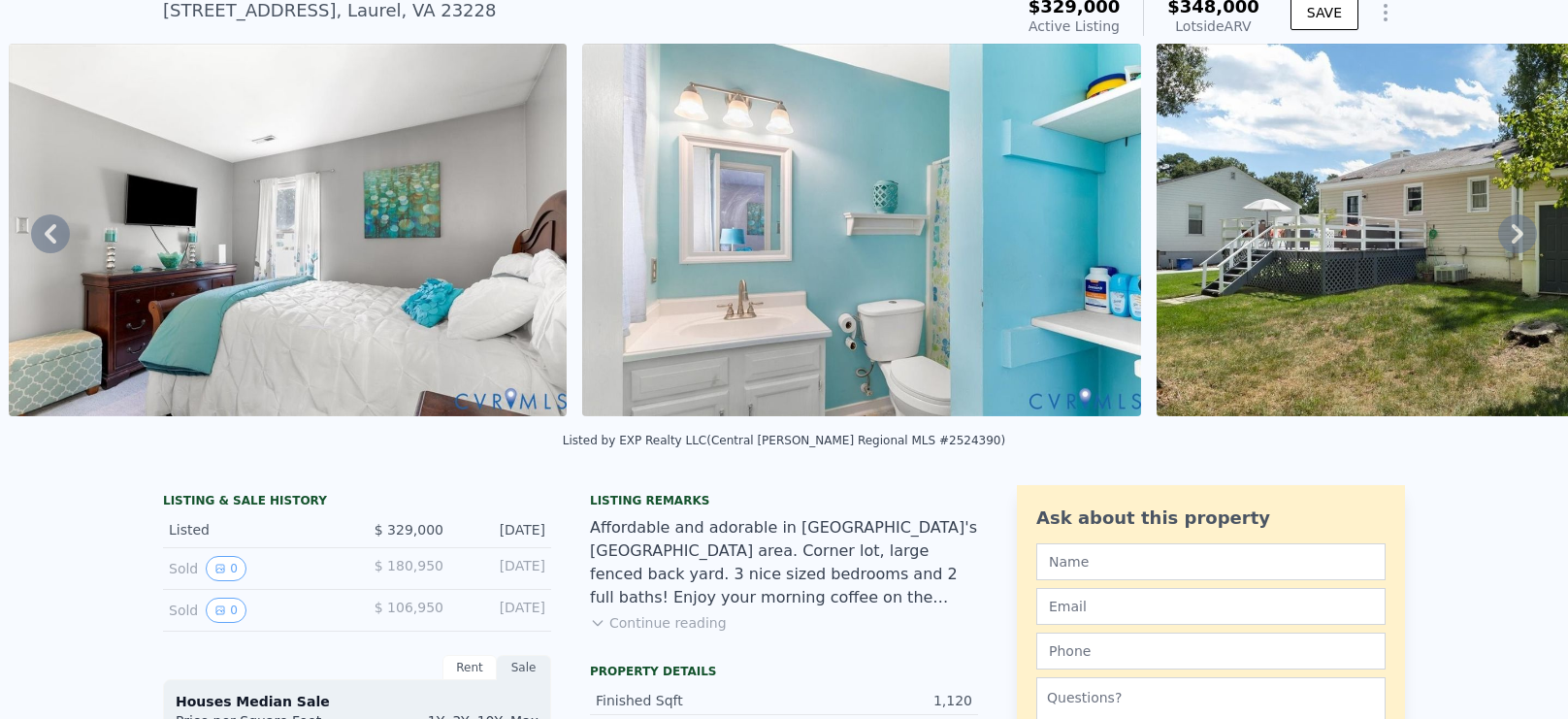
click at [1525, 228] on icon at bounding box center [1517, 233] width 38 height 38
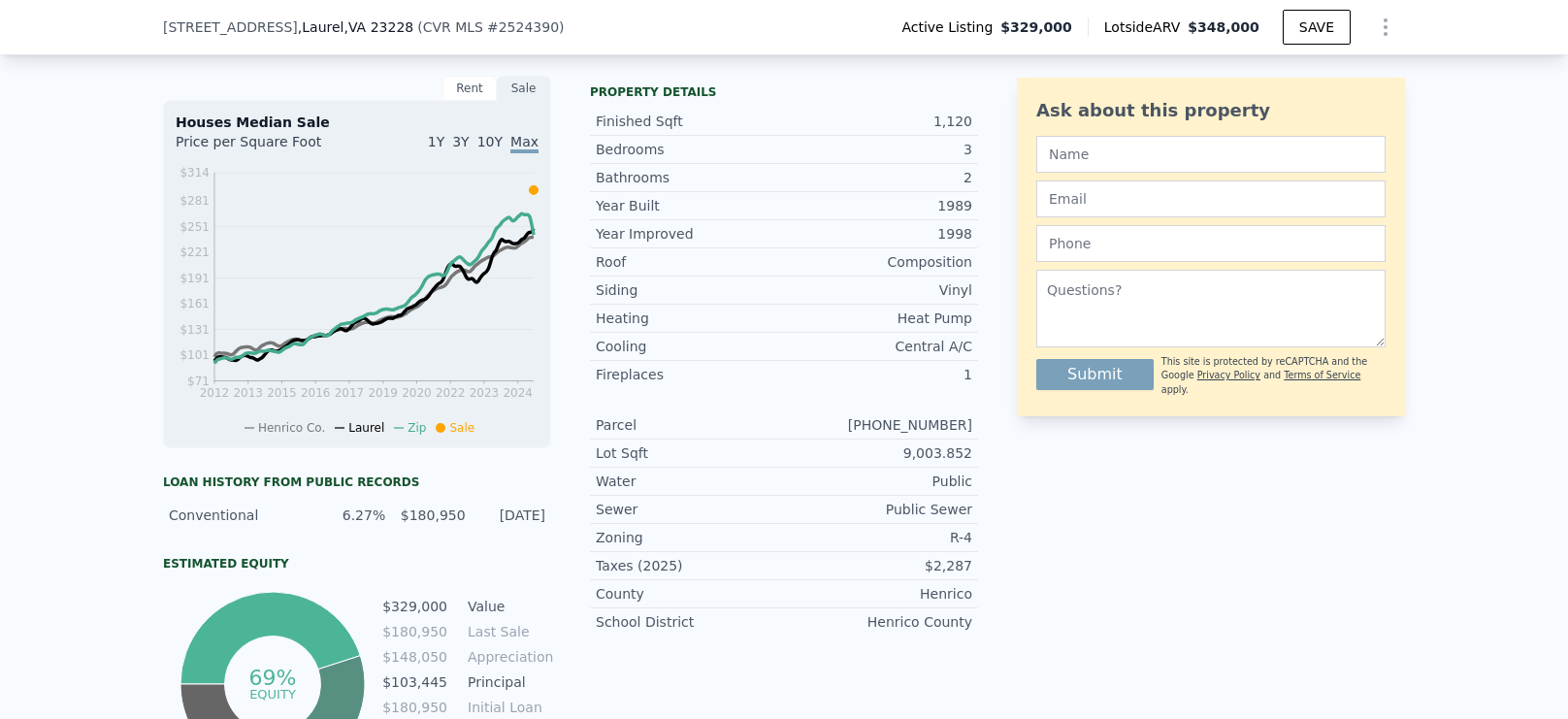
scroll to position [803, 0]
